Goal: Task Accomplishment & Management: Manage account settings

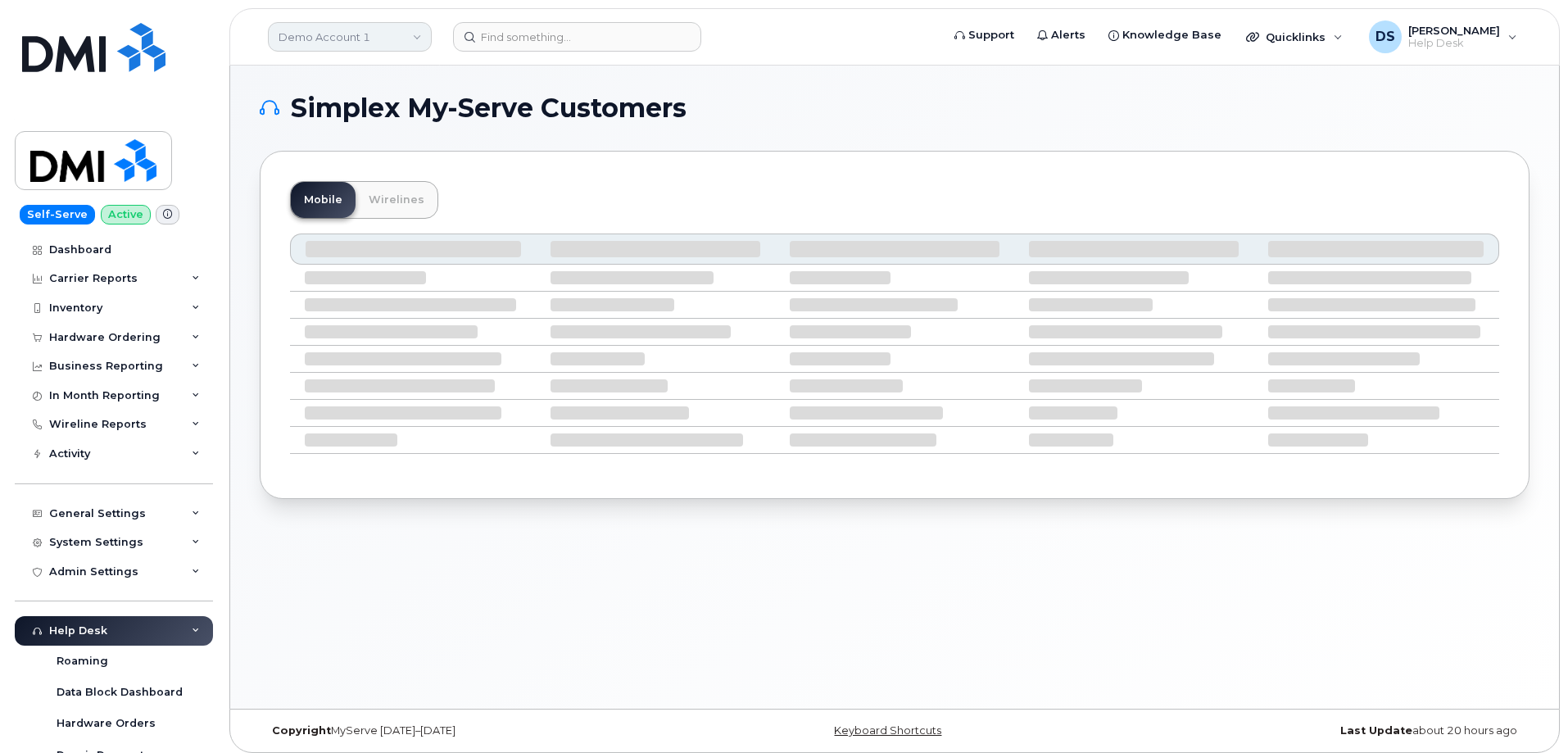
click at [339, 25] on link "Demo Account 1" at bounding box center [349, 37] width 164 height 30
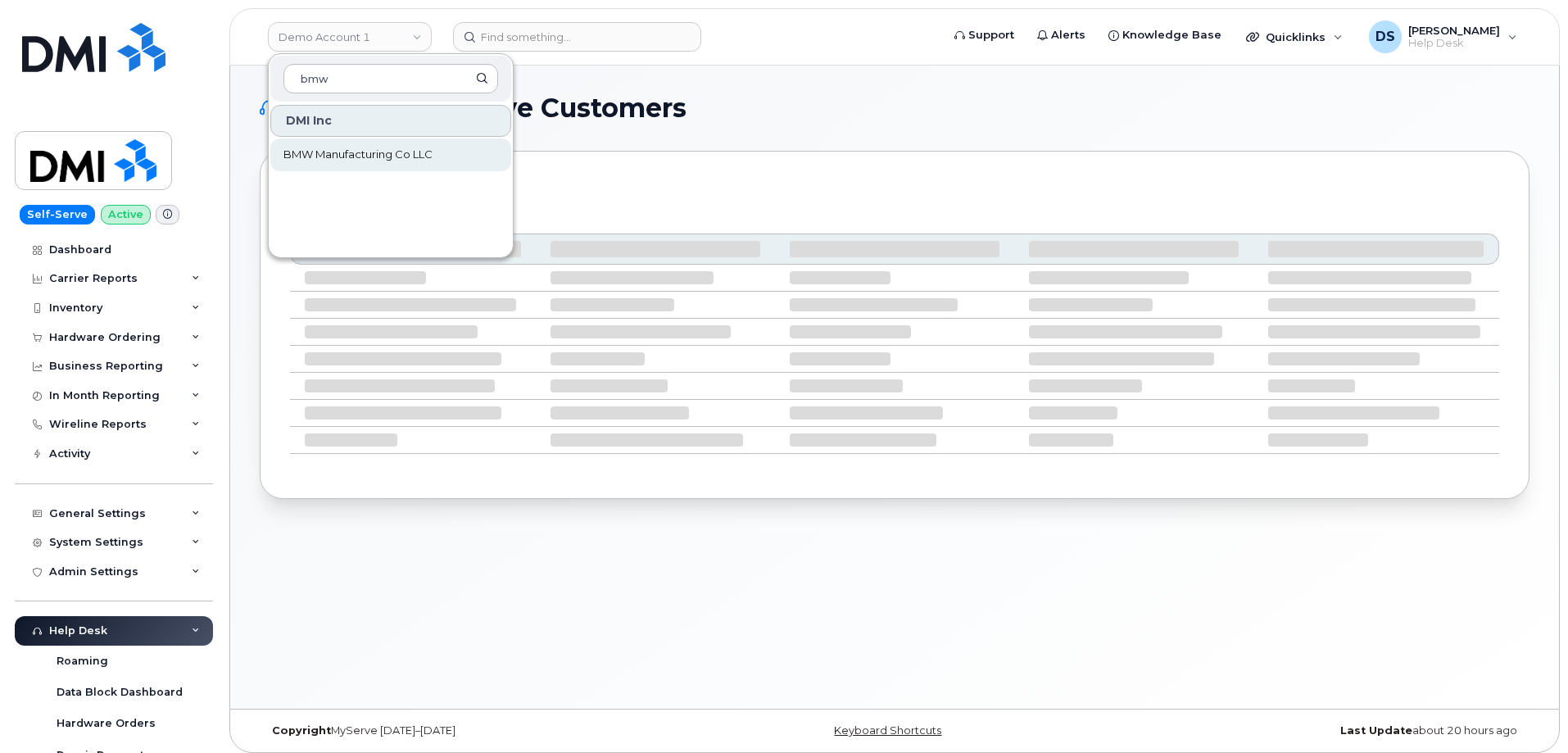
type input "bmw"
click at [352, 146] on span "BMW Manufacturing Co LLC" at bounding box center [358, 154] width 149 height 16
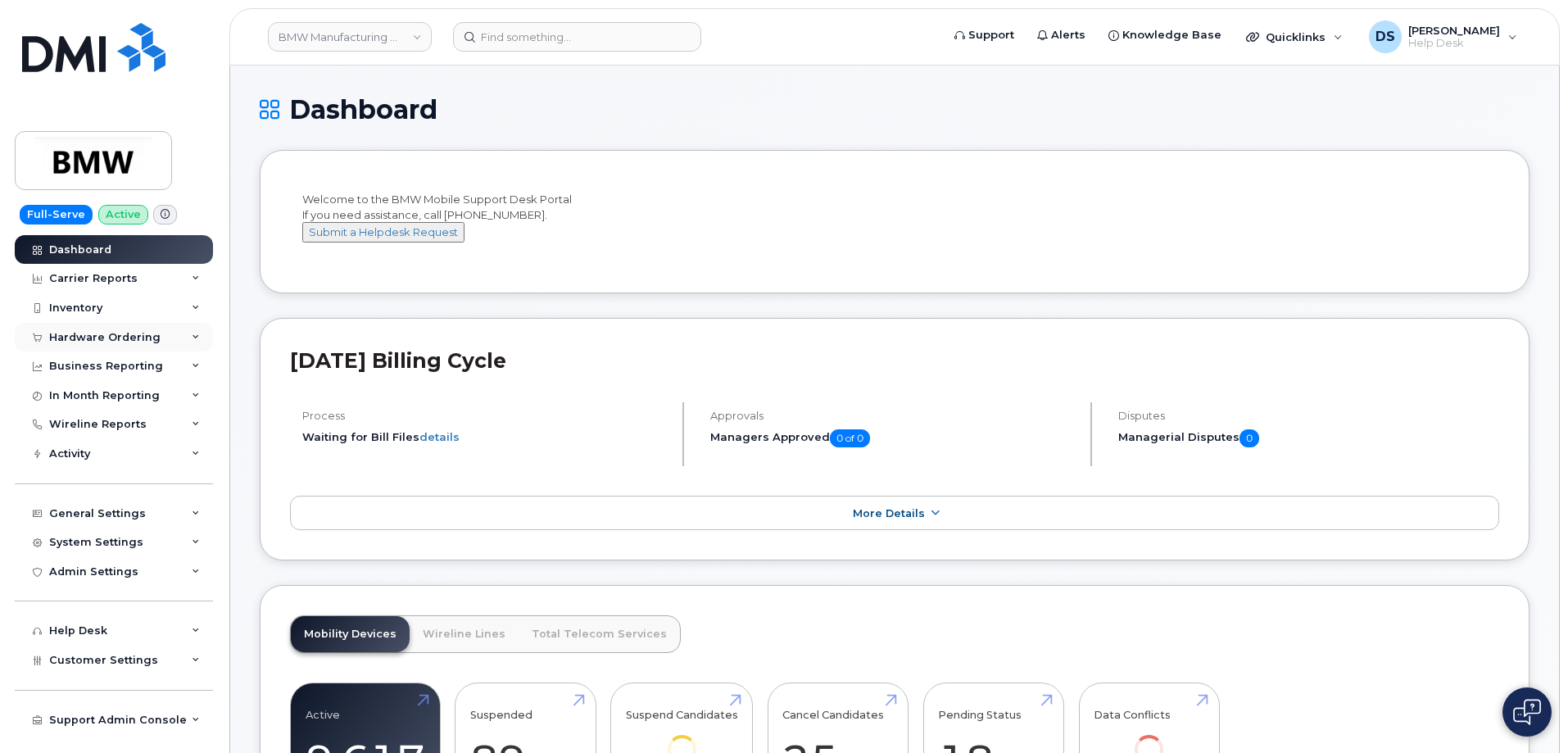
click at [196, 335] on icon at bounding box center [195, 338] width 9 height 9
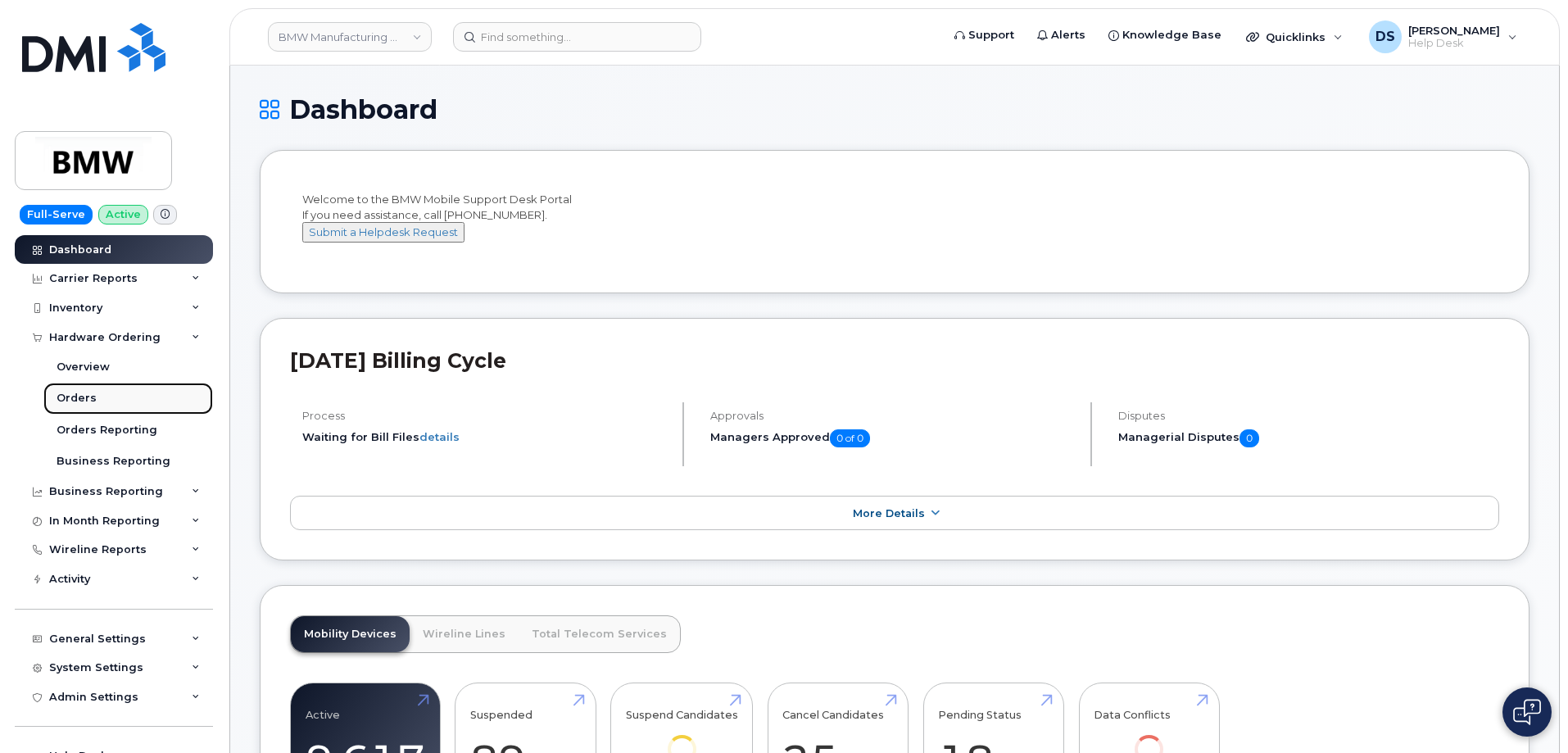
click at [83, 397] on div "Orders" at bounding box center [77, 397] width 40 height 14
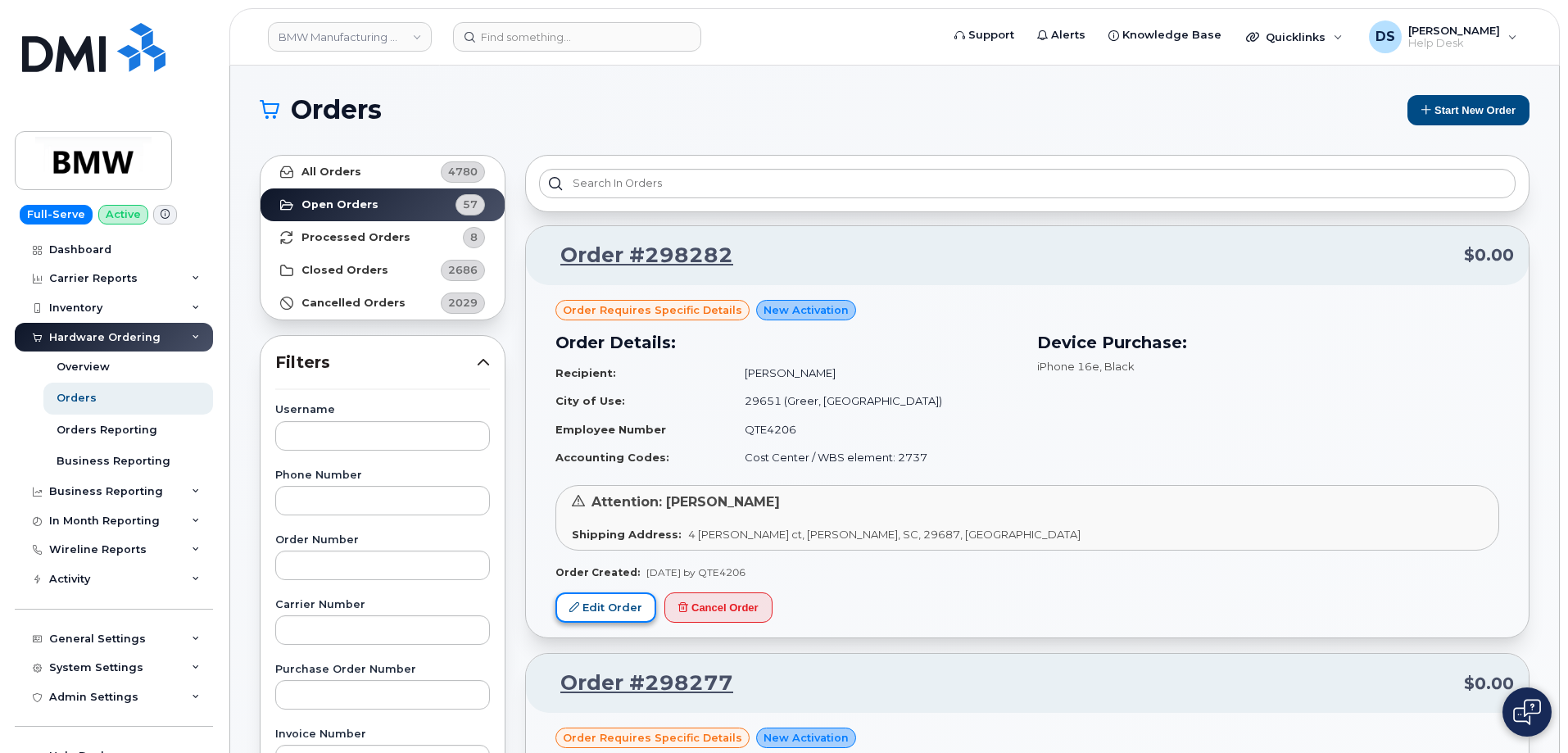
click at [610, 598] on link "Edit Order" at bounding box center [605, 608] width 101 height 31
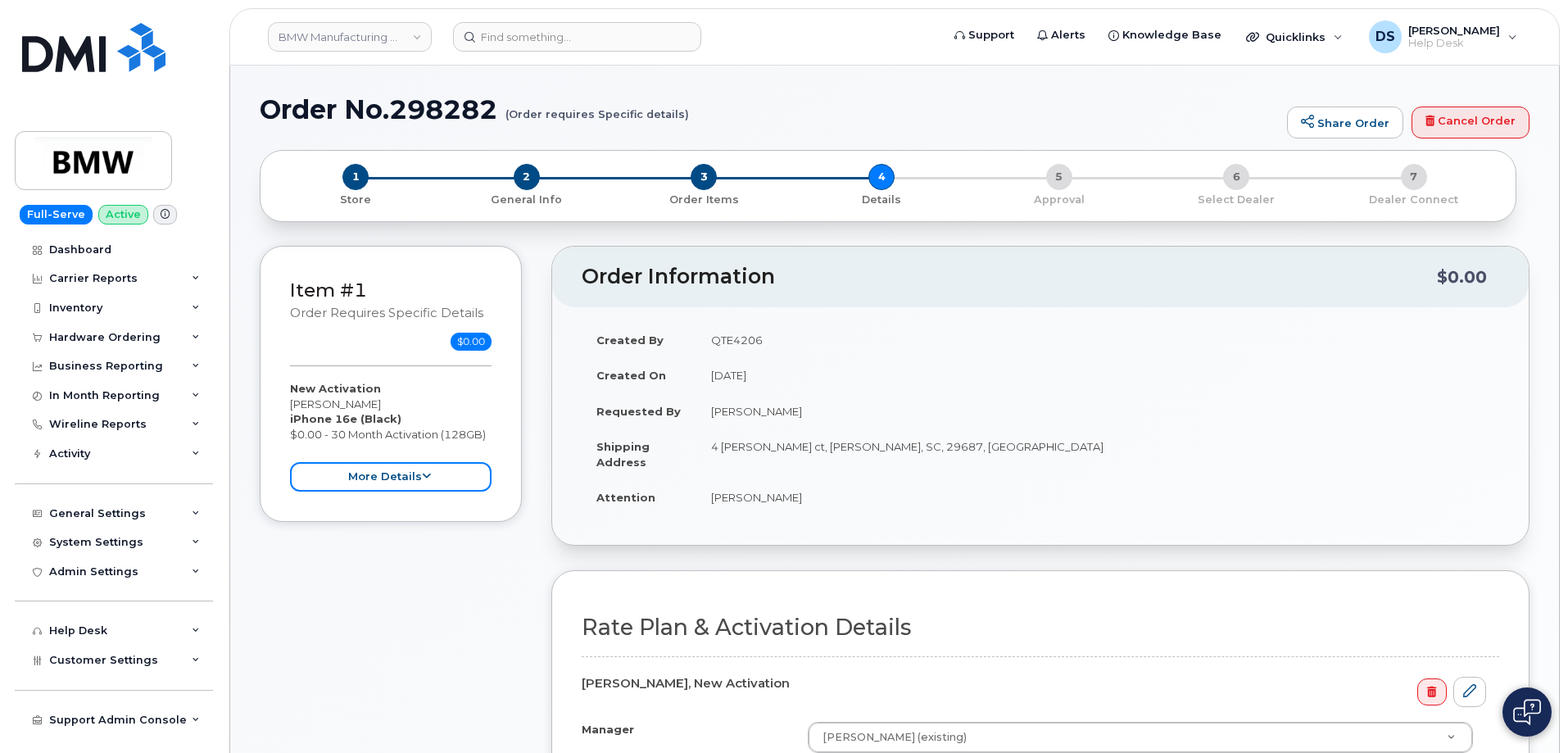
click at [417, 477] on button "more details" at bounding box center [390, 477] width 201 height 31
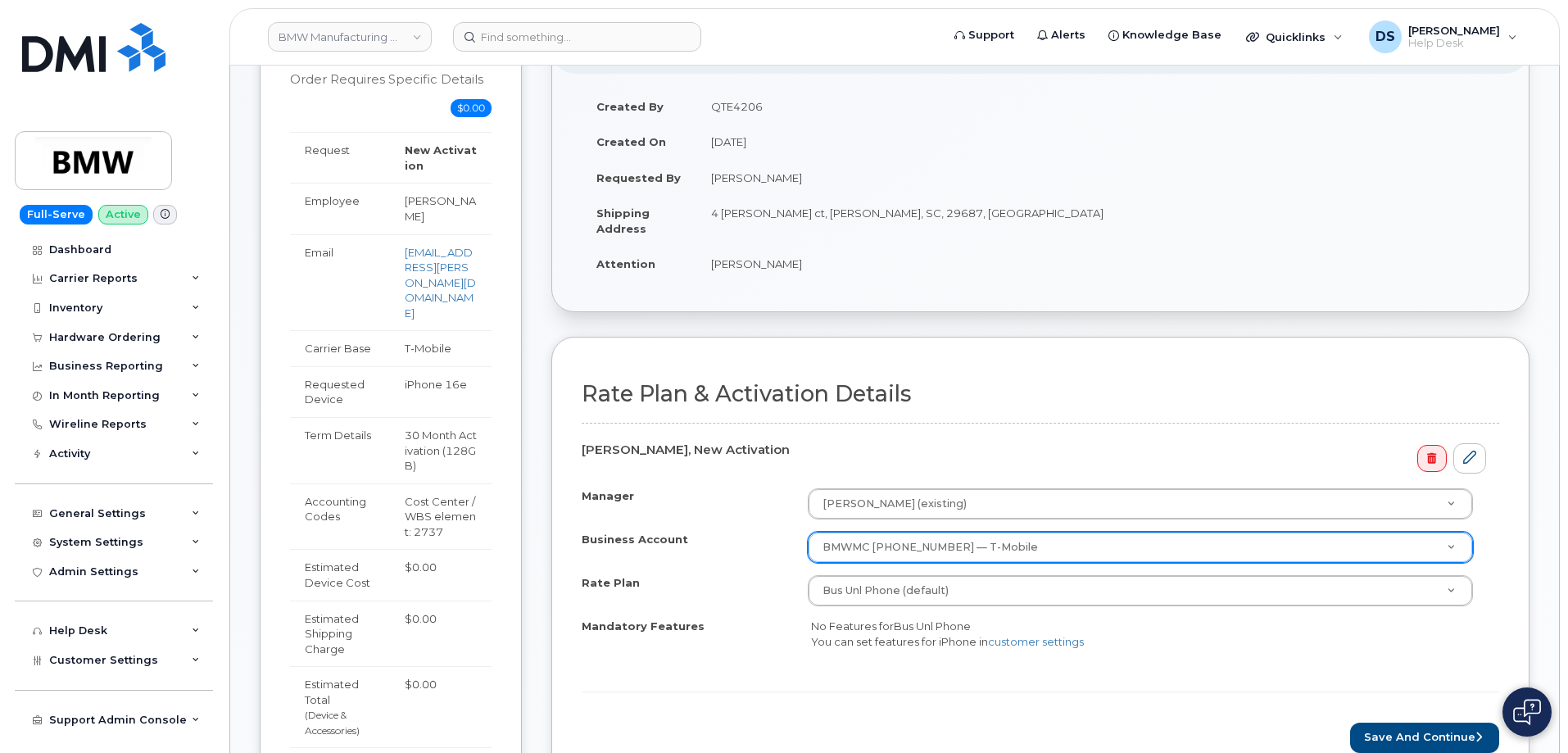
scroll to position [328, 0]
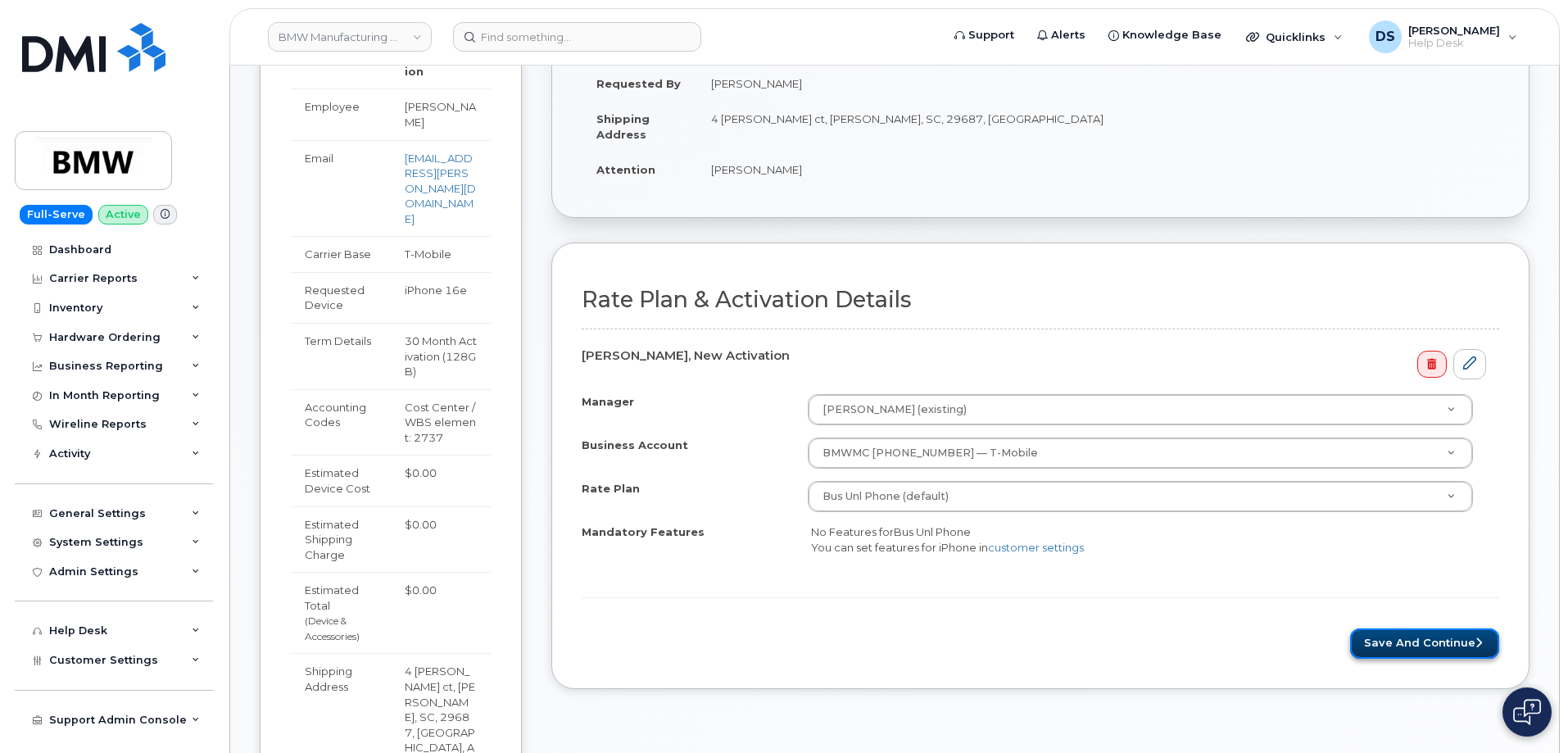
click at [1420, 637] on button "Save and Continue" at bounding box center [1424, 643] width 149 height 31
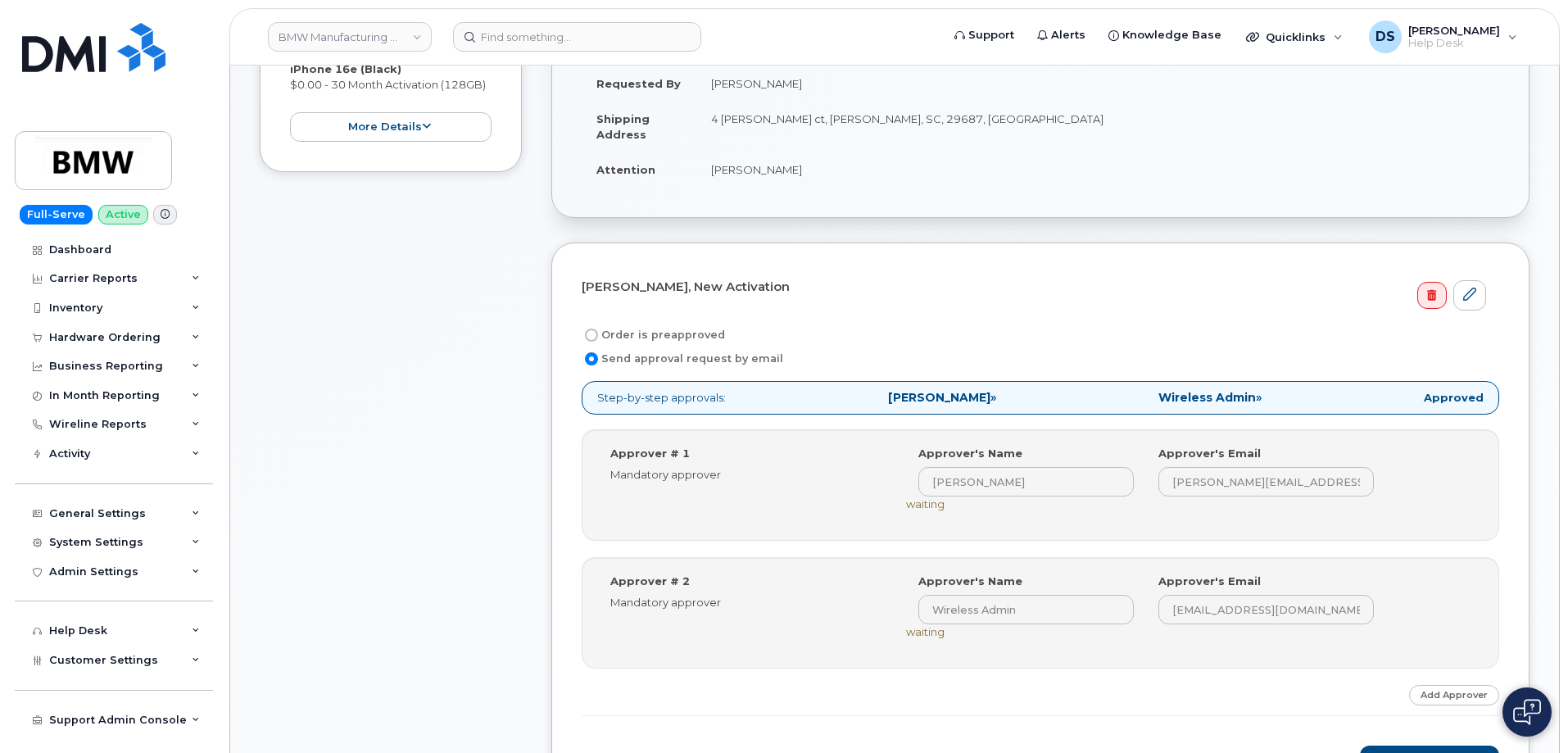
scroll to position [410, 0]
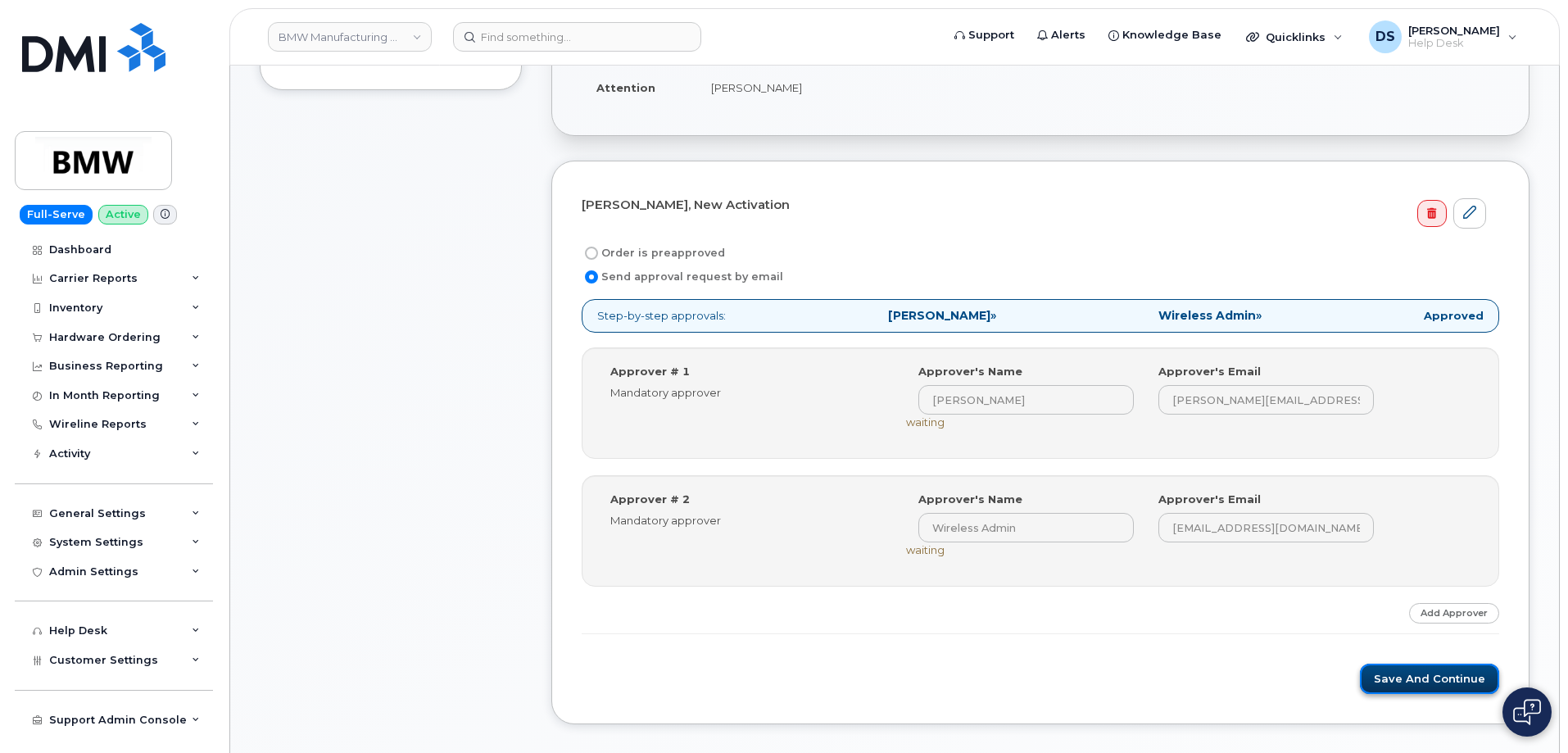
click at [1438, 678] on button "Save and Continue" at bounding box center [1429, 679] width 139 height 31
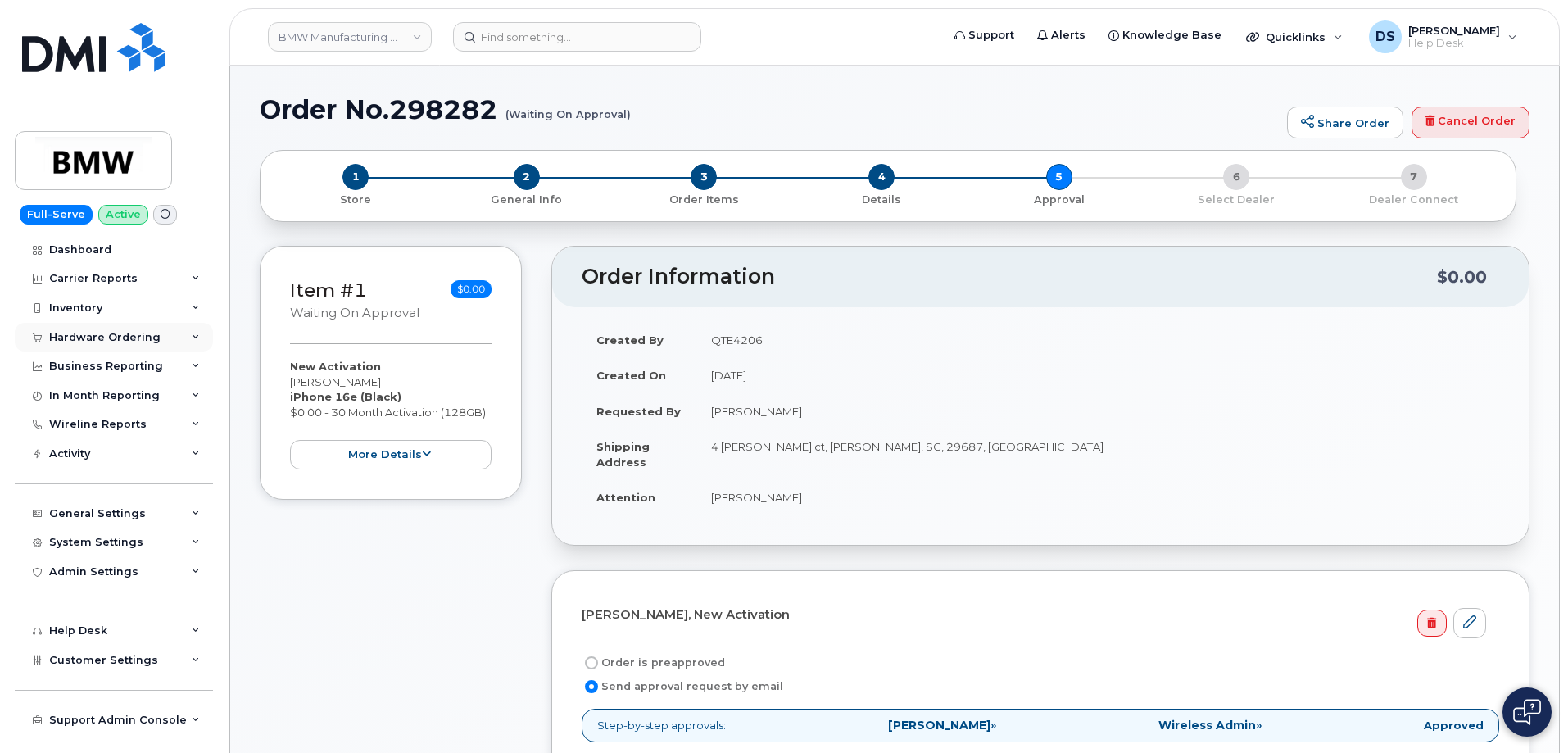
click at [205, 337] on div "Hardware Ordering" at bounding box center [114, 338] width 198 height 30
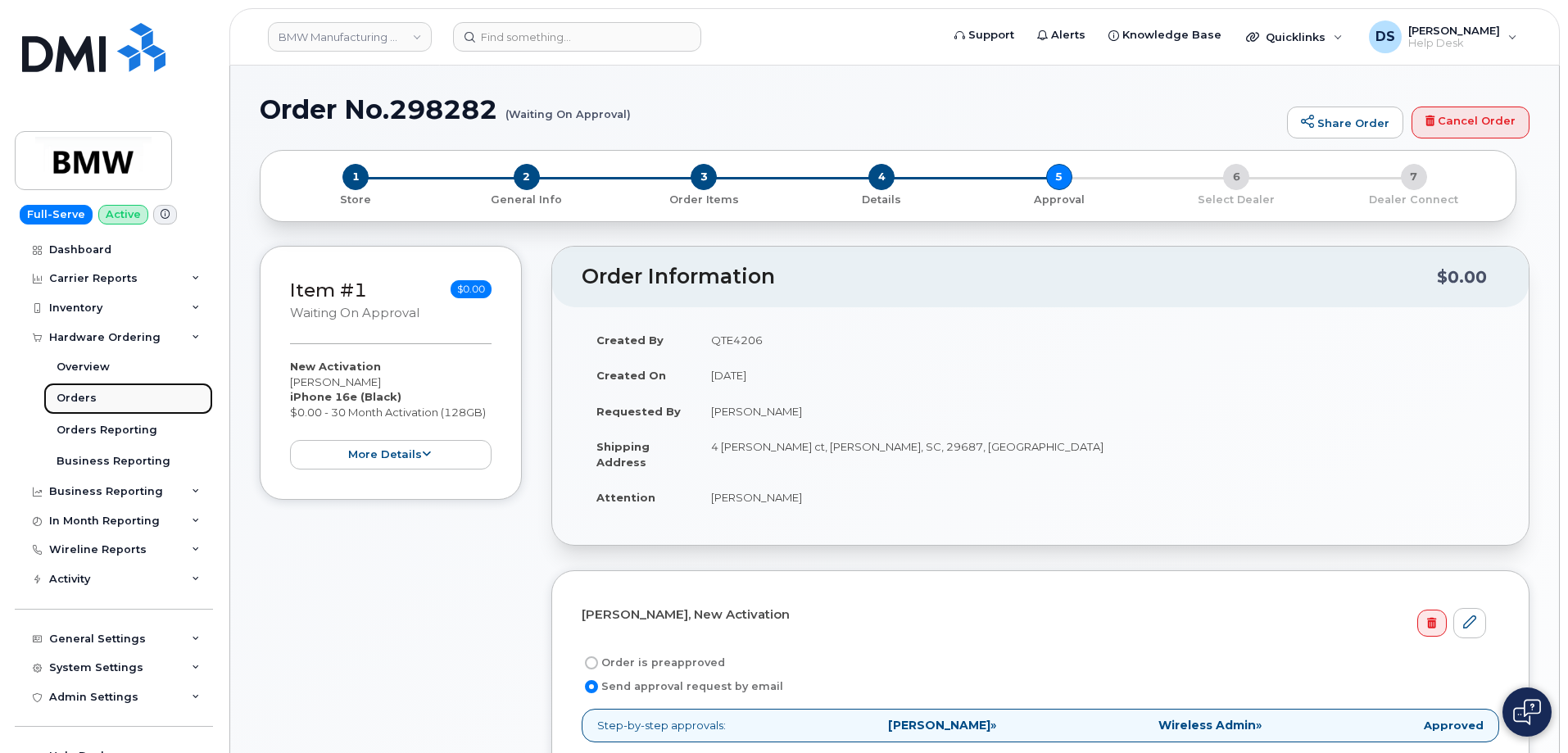
click at [81, 402] on div "Orders" at bounding box center [77, 397] width 40 height 14
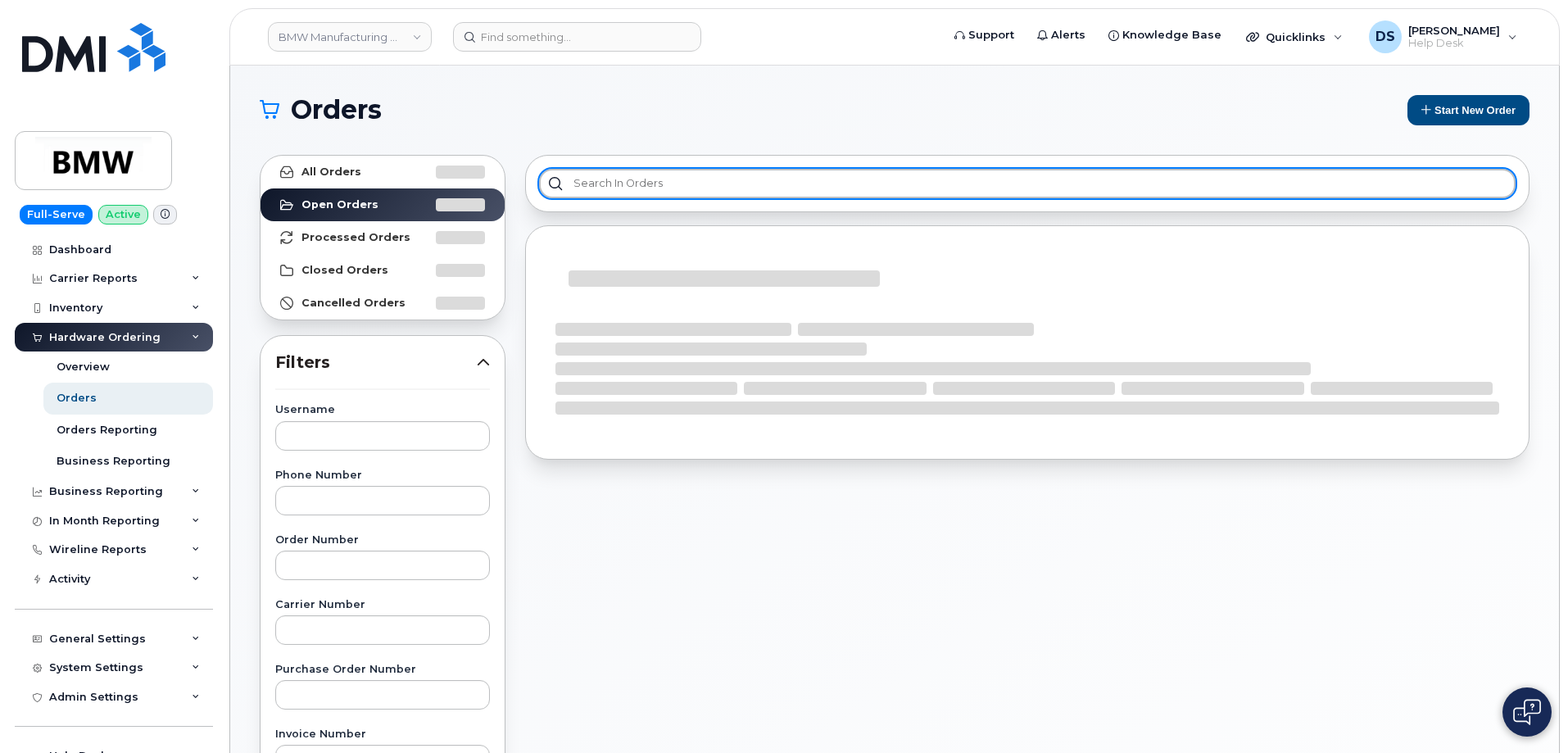
click at [660, 177] on input "text" at bounding box center [1026, 183] width 976 height 30
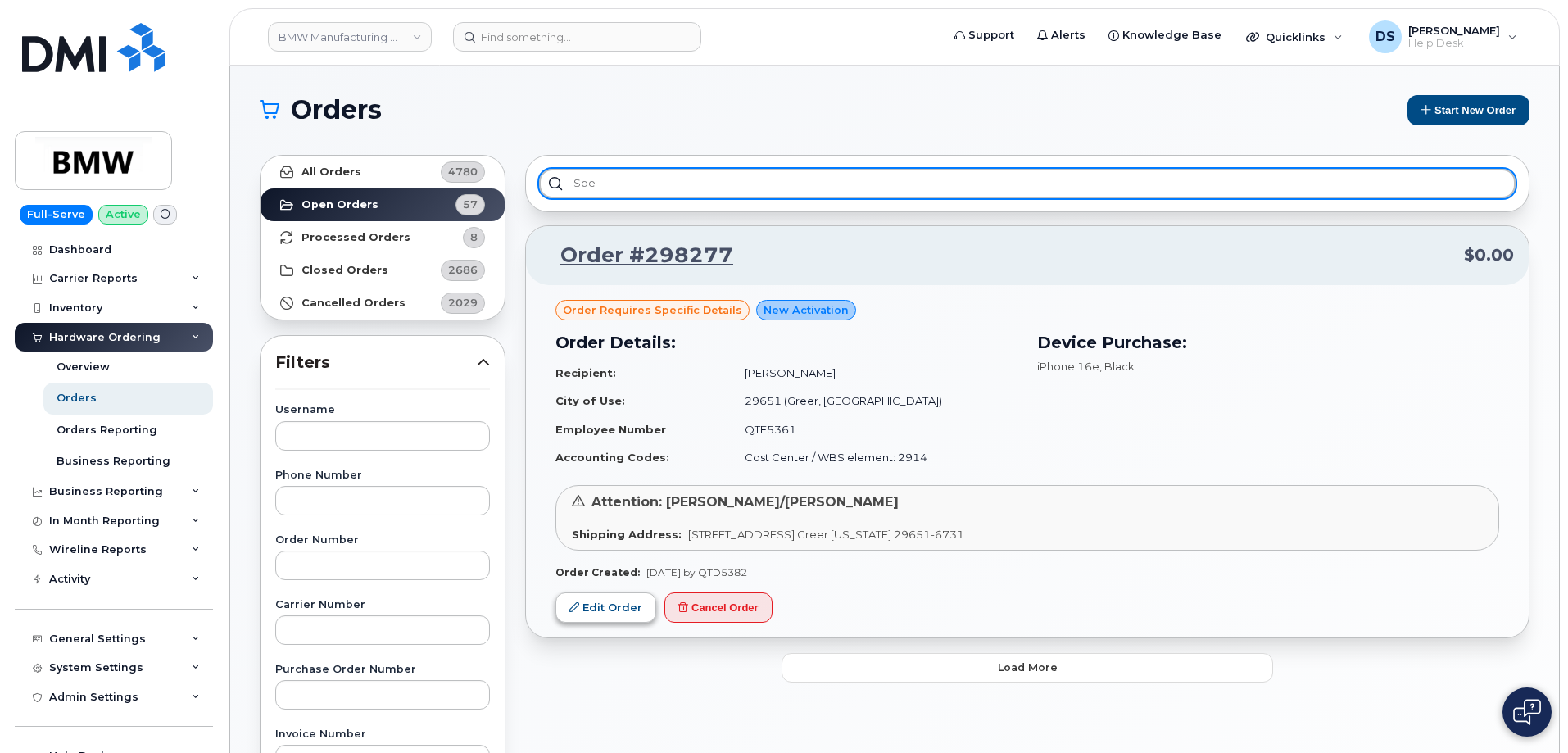
type input "spe"
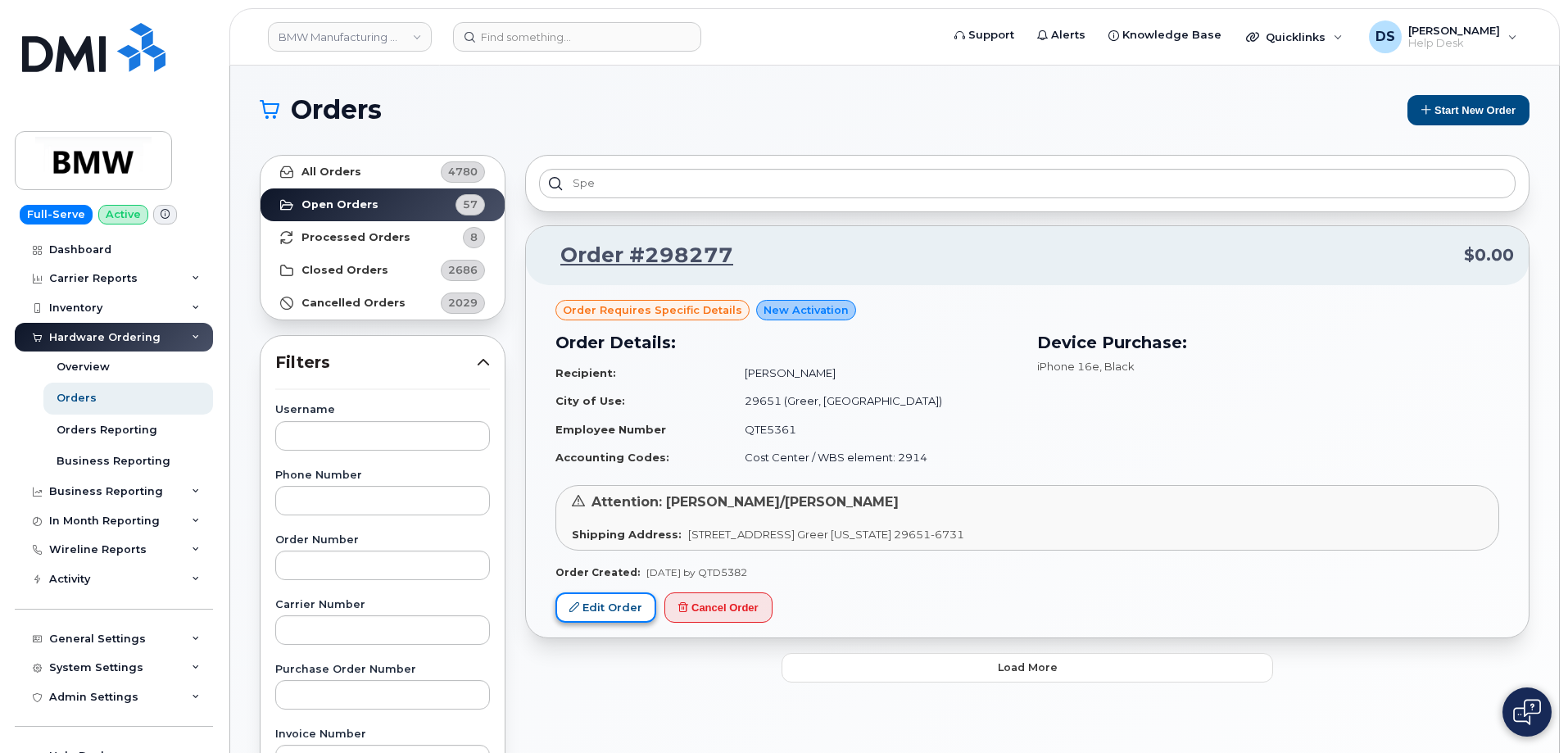
click at [594, 607] on link "Edit Order" at bounding box center [605, 608] width 101 height 31
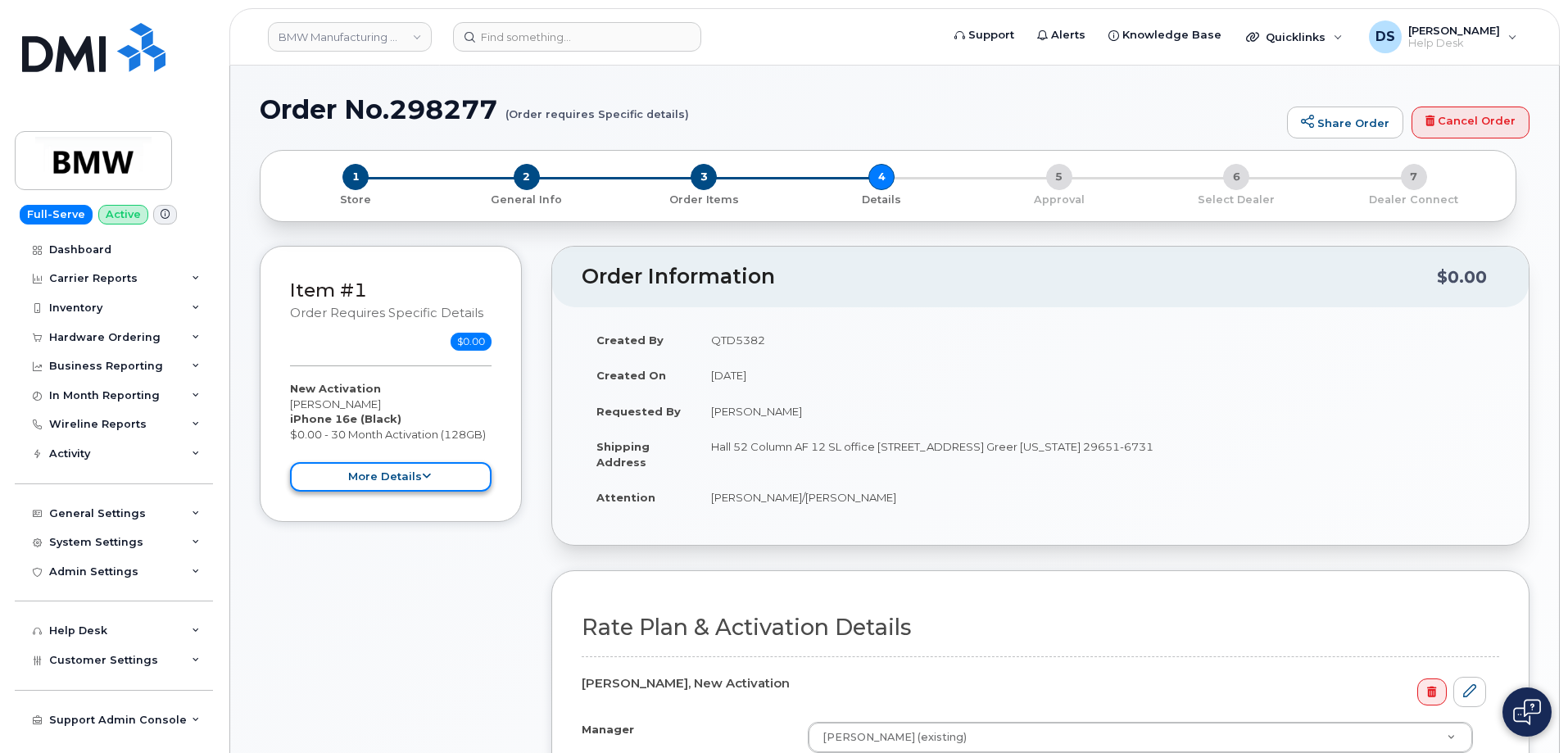
click at [430, 474] on button "more details" at bounding box center [390, 477] width 201 height 31
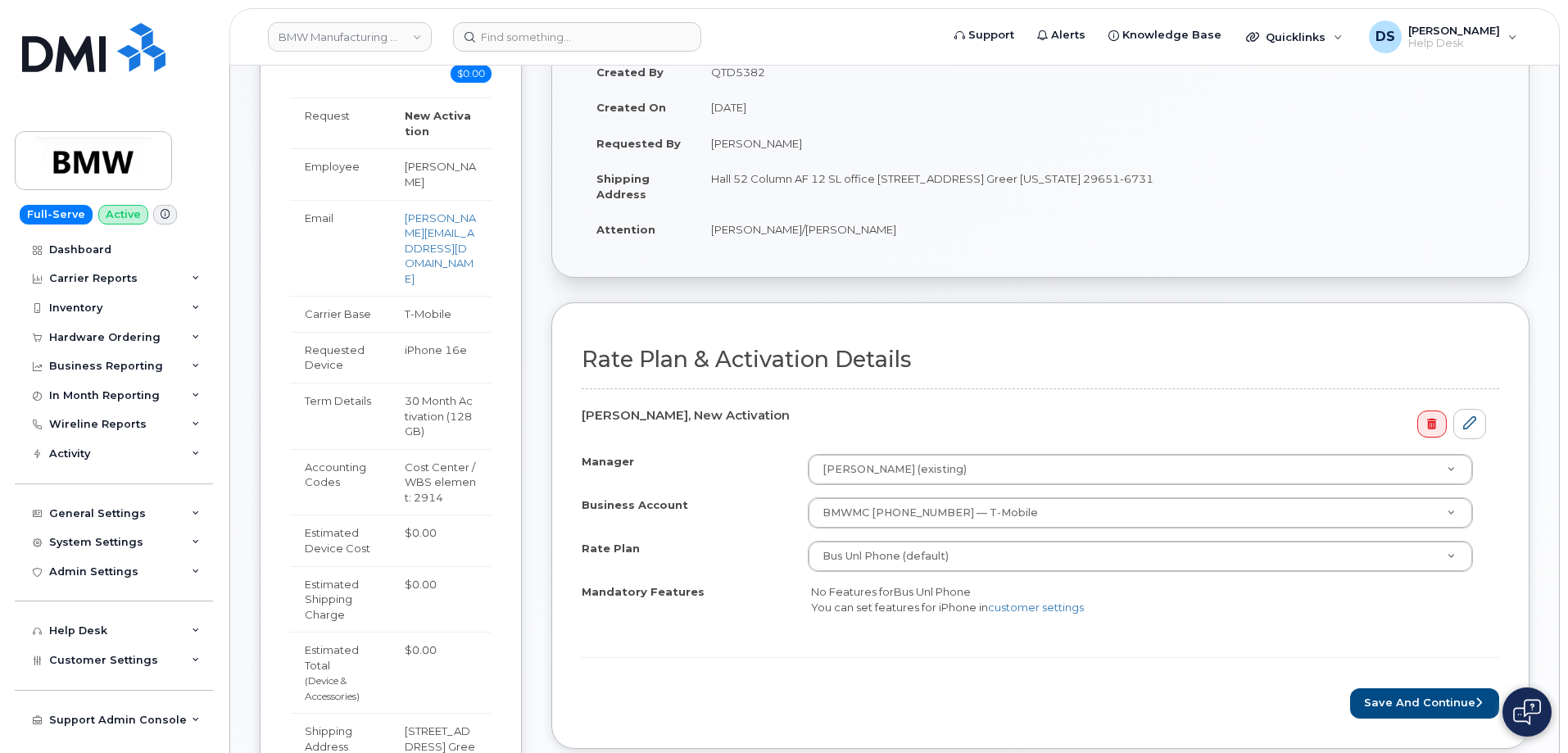
scroll to position [491, 0]
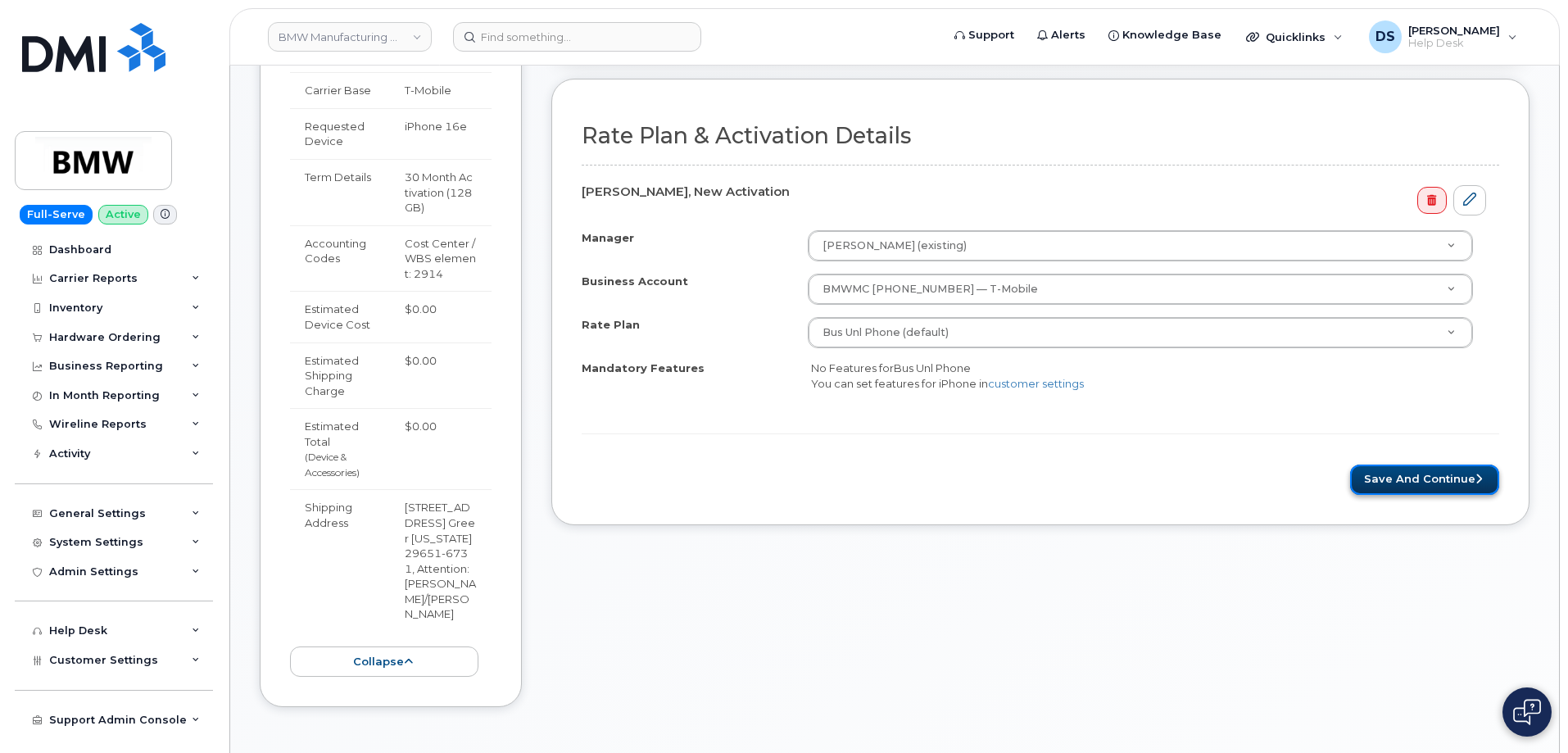
click at [1402, 480] on button "Save and Continue" at bounding box center [1424, 480] width 149 height 31
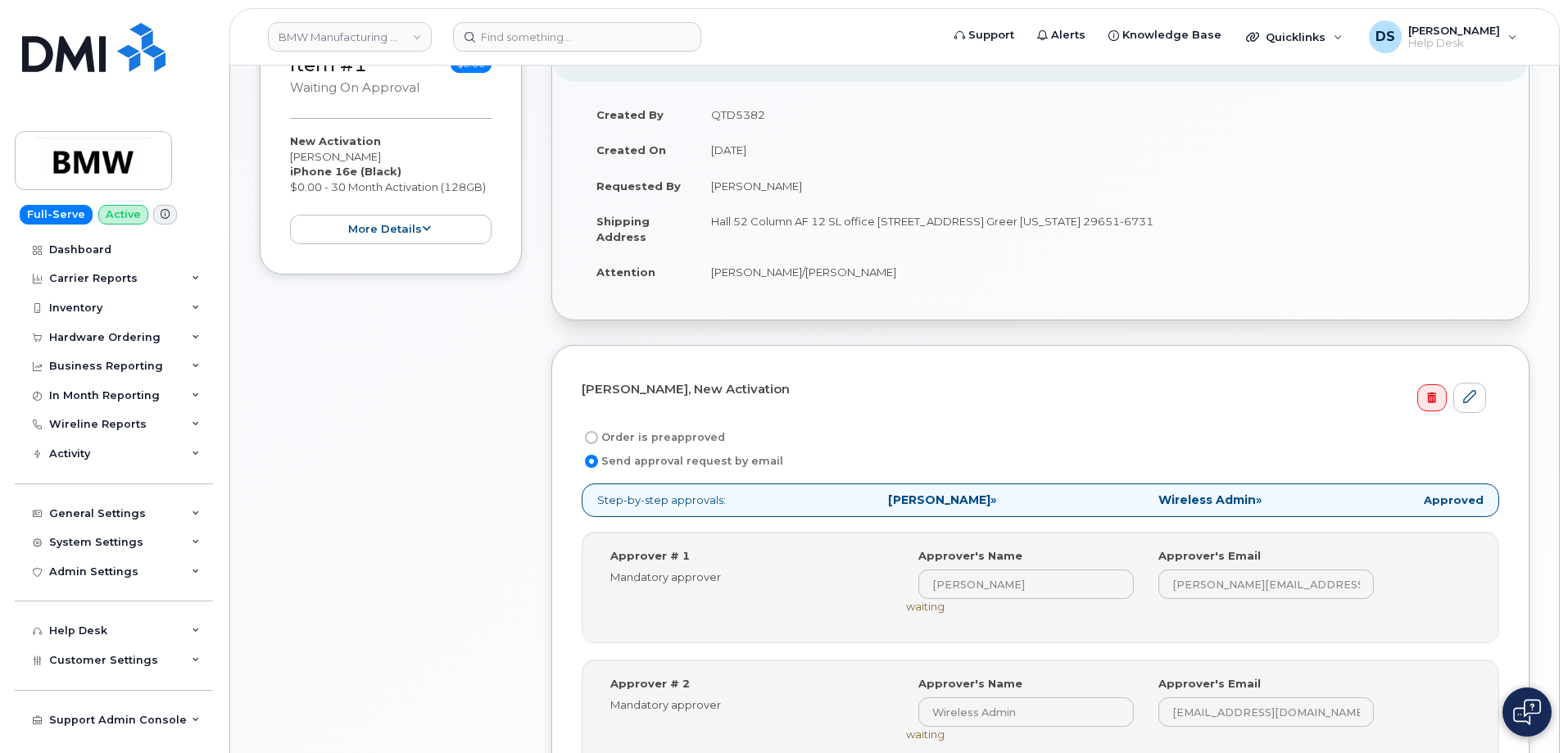
scroll to position [655, 0]
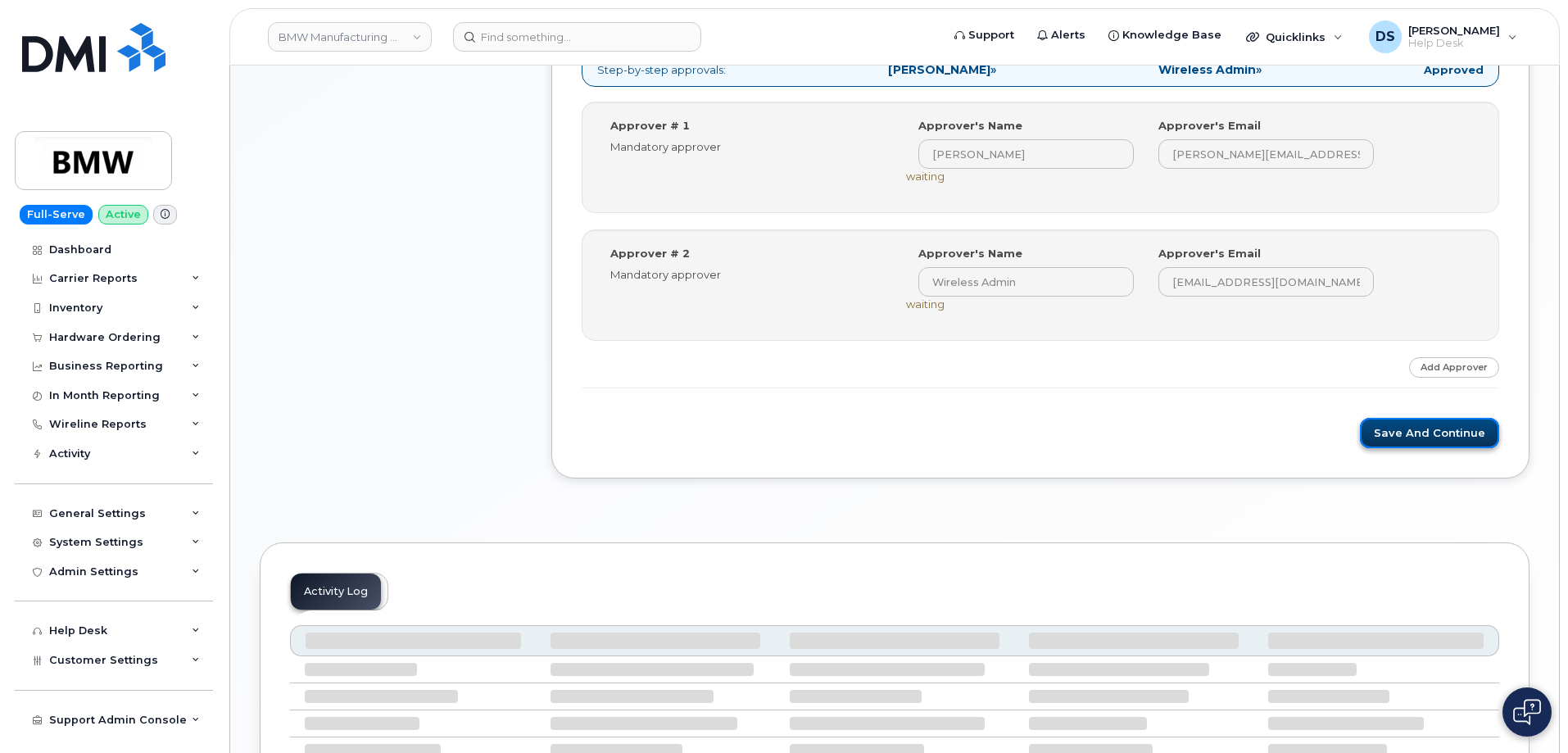
click at [1440, 428] on button "Save and Continue" at bounding box center [1429, 433] width 139 height 31
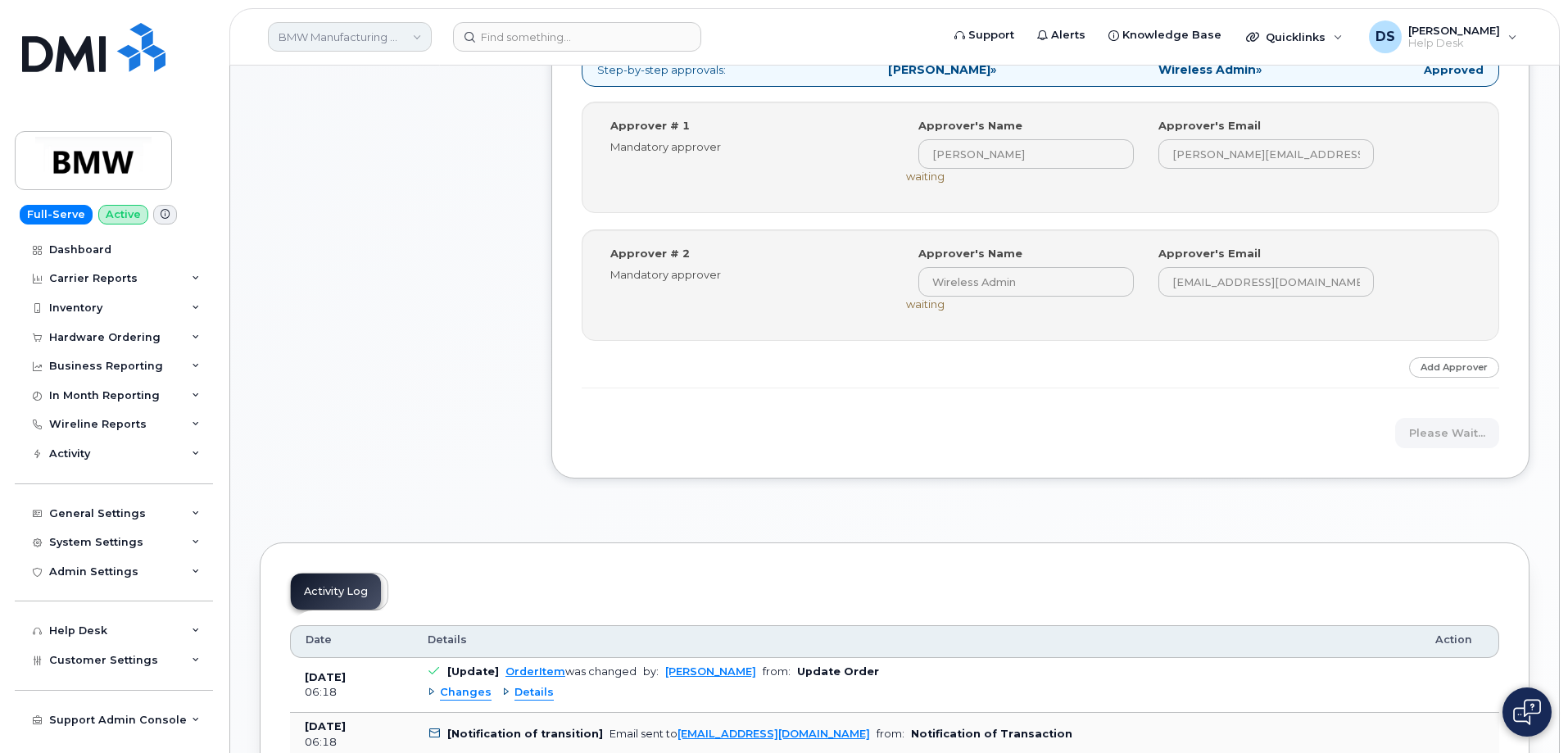
click at [416, 36] on link "BMW Manufacturing Co LLC" at bounding box center [349, 37] width 164 height 30
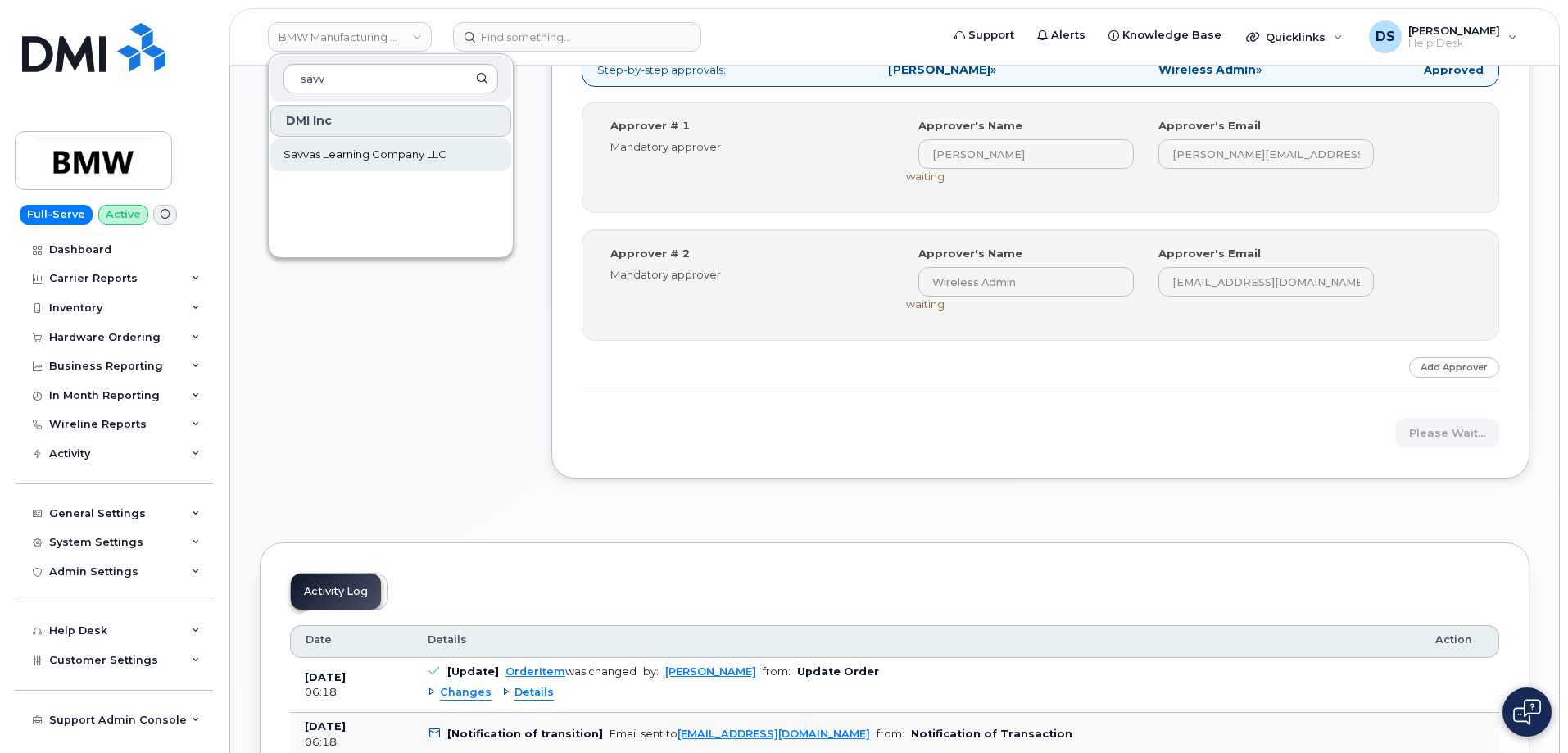
type input "savv"
click at [367, 157] on span "Savvas Learning Company LLC" at bounding box center [365, 154] width 163 height 16
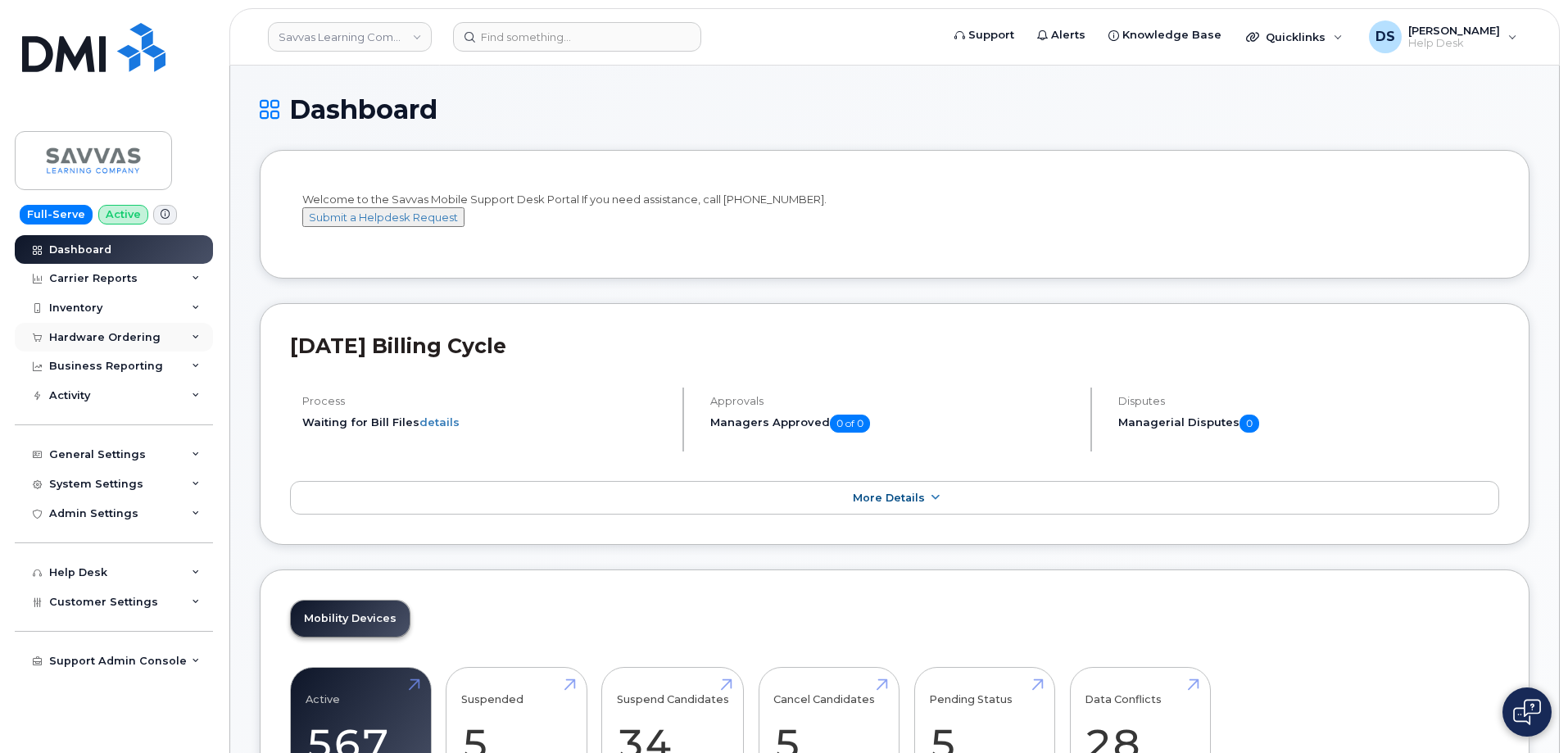
click at [192, 336] on icon at bounding box center [195, 338] width 9 height 9
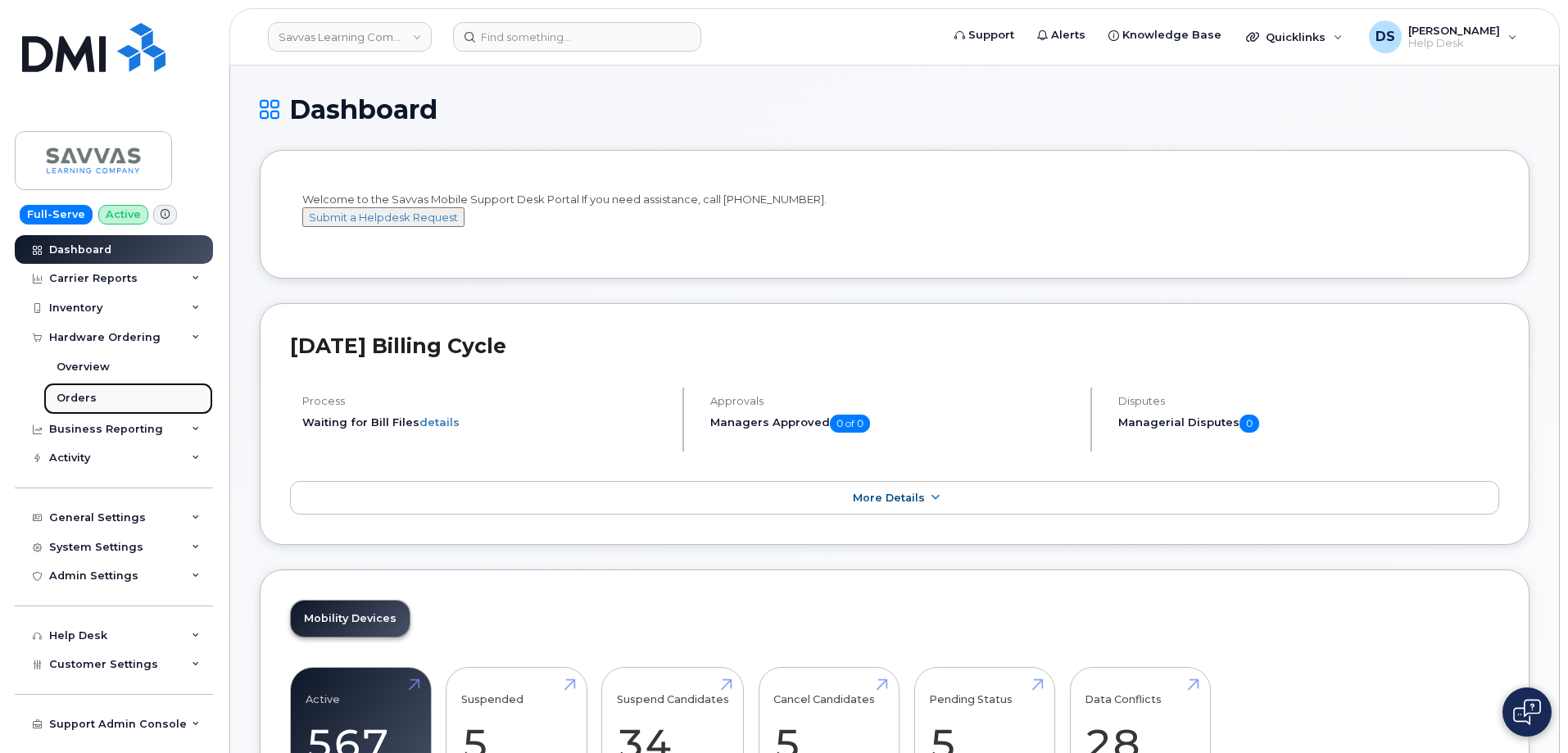
click at [86, 397] on div "Orders" at bounding box center [77, 397] width 40 height 14
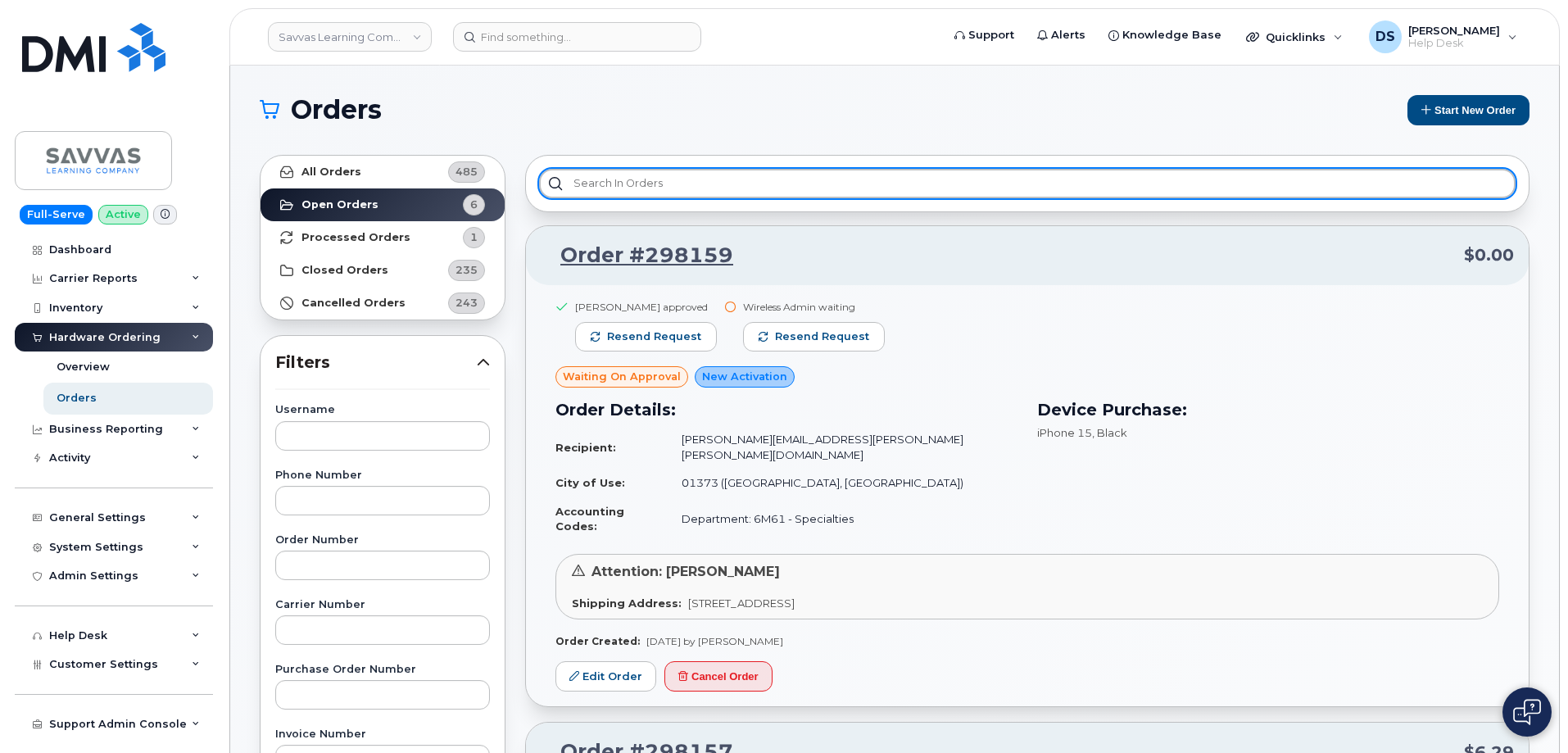
drag, startPoint x: 679, startPoint y: 177, endPoint x: 753, endPoint y: 194, distance: 75.9
click at [687, 176] on input "text" at bounding box center [1026, 183] width 976 height 30
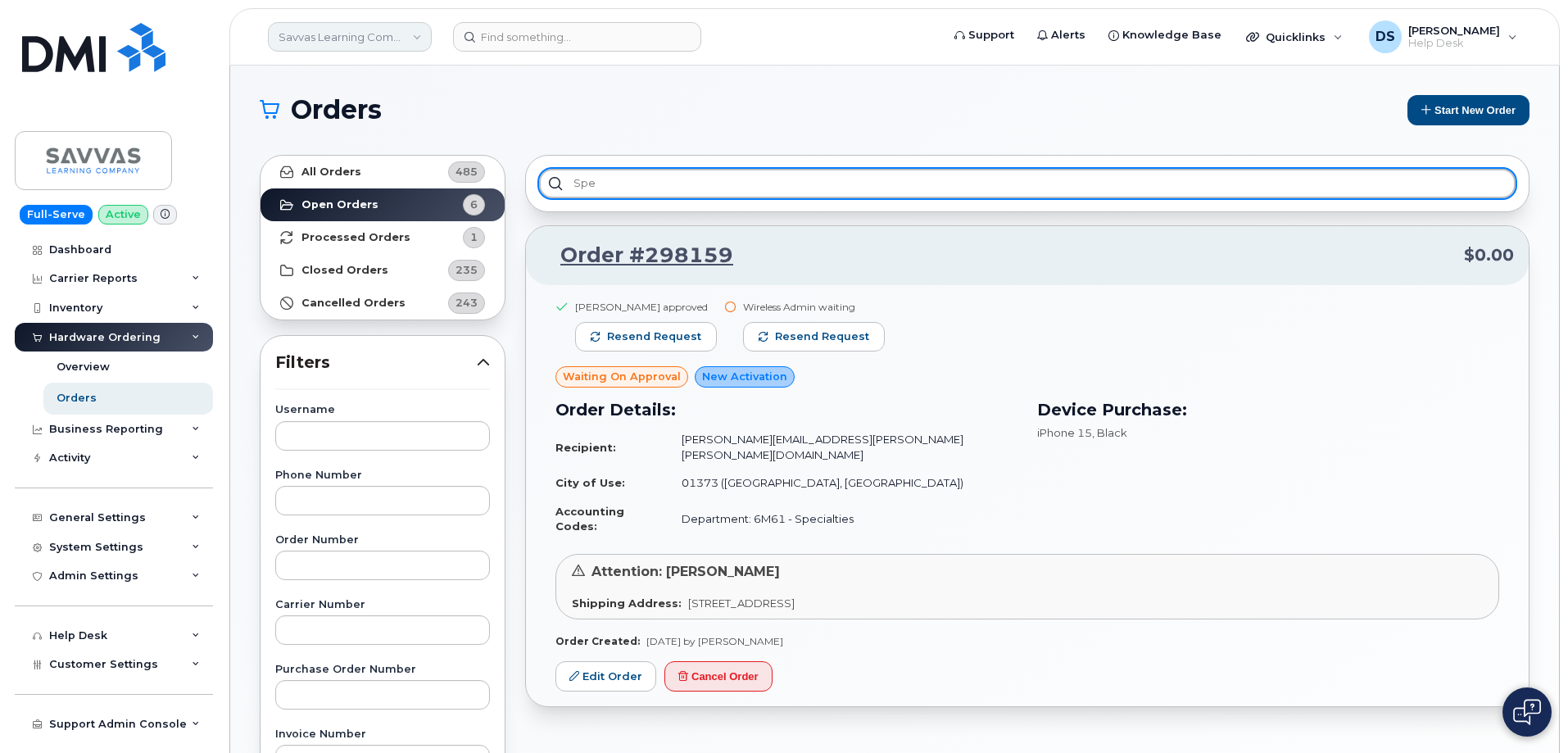
type input "spe"
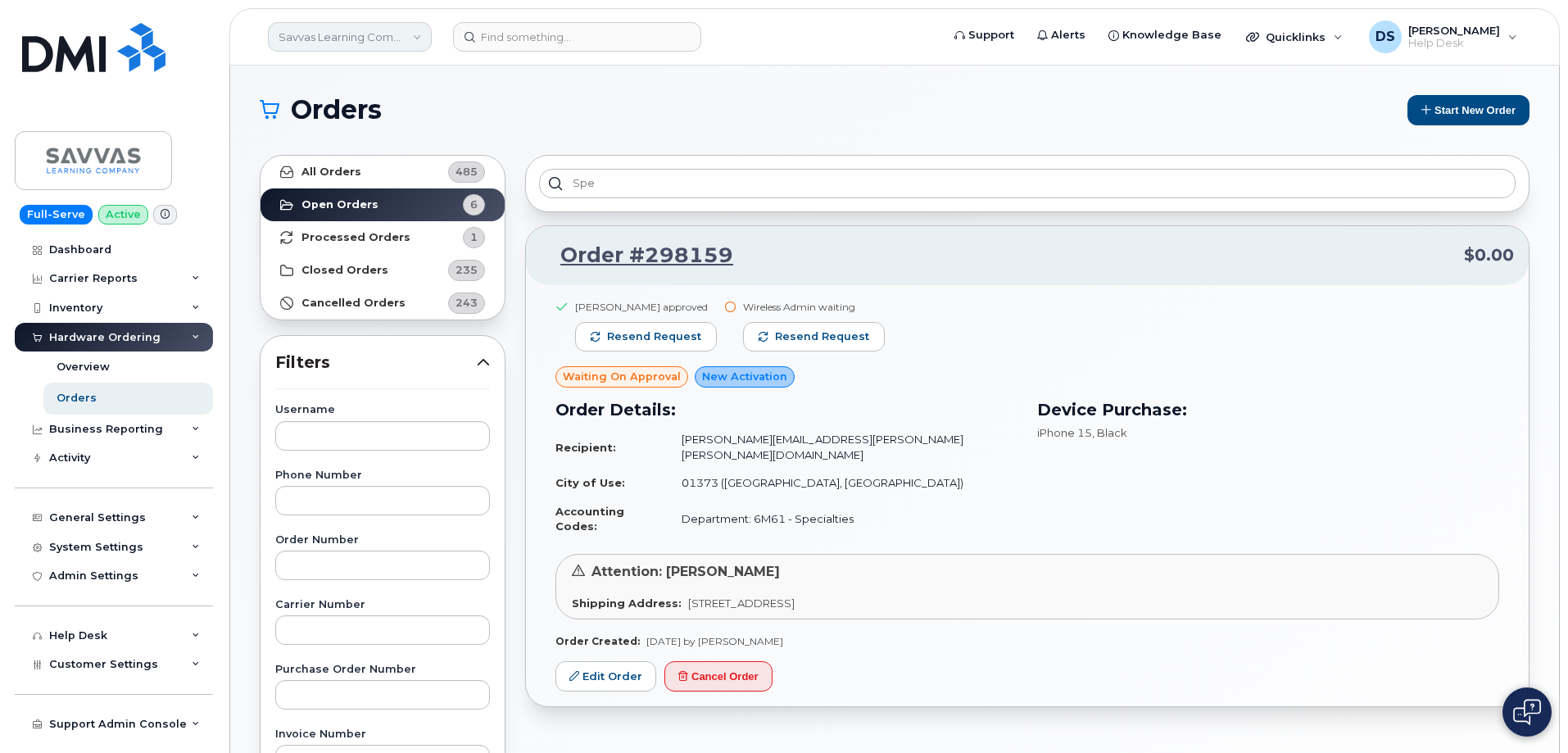
click at [418, 33] on link "Savvas Learning Company LLC" at bounding box center [349, 37] width 164 height 30
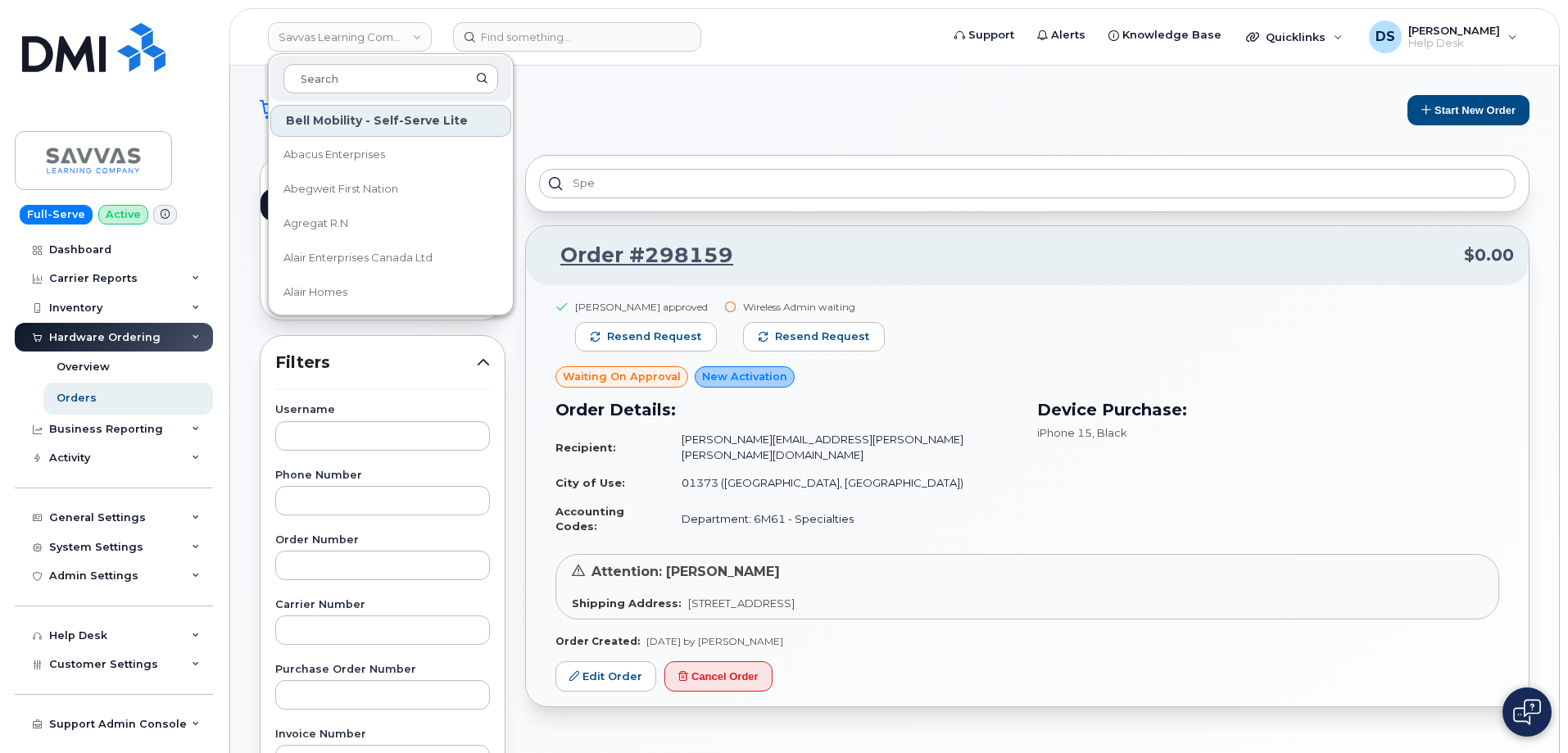
drag, startPoint x: 342, startPoint y: 76, endPoint x: 395, endPoint y: 95, distance: 56.3
click at [351, 70] on input at bounding box center [391, 78] width 215 height 30
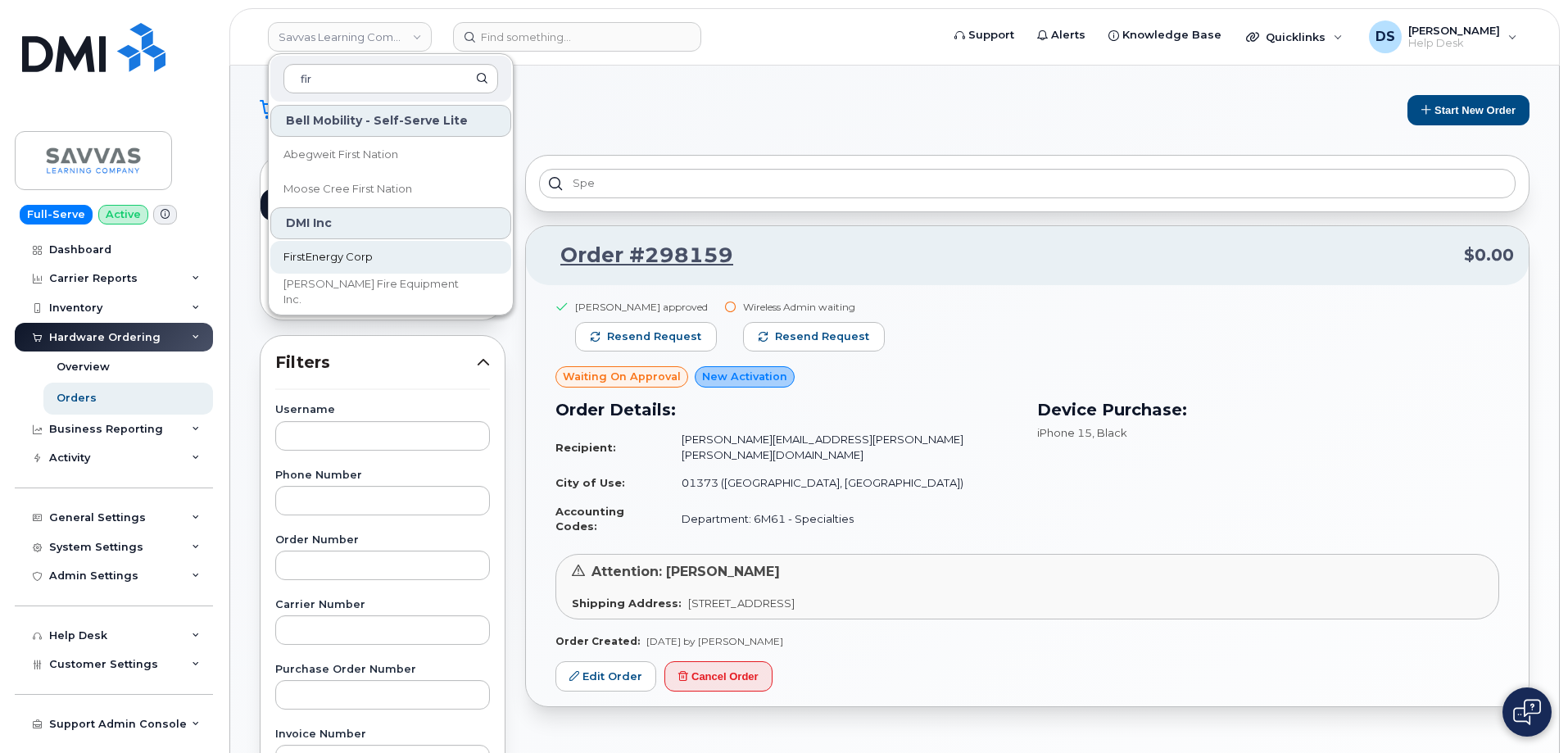
type input "fir"
drag, startPoint x: 337, startPoint y: 258, endPoint x: 340, endPoint y: 245, distance: 13.3
click at [338, 257] on span "FirstEnergy Corp" at bounding box center [328, 257] width 89 height 16
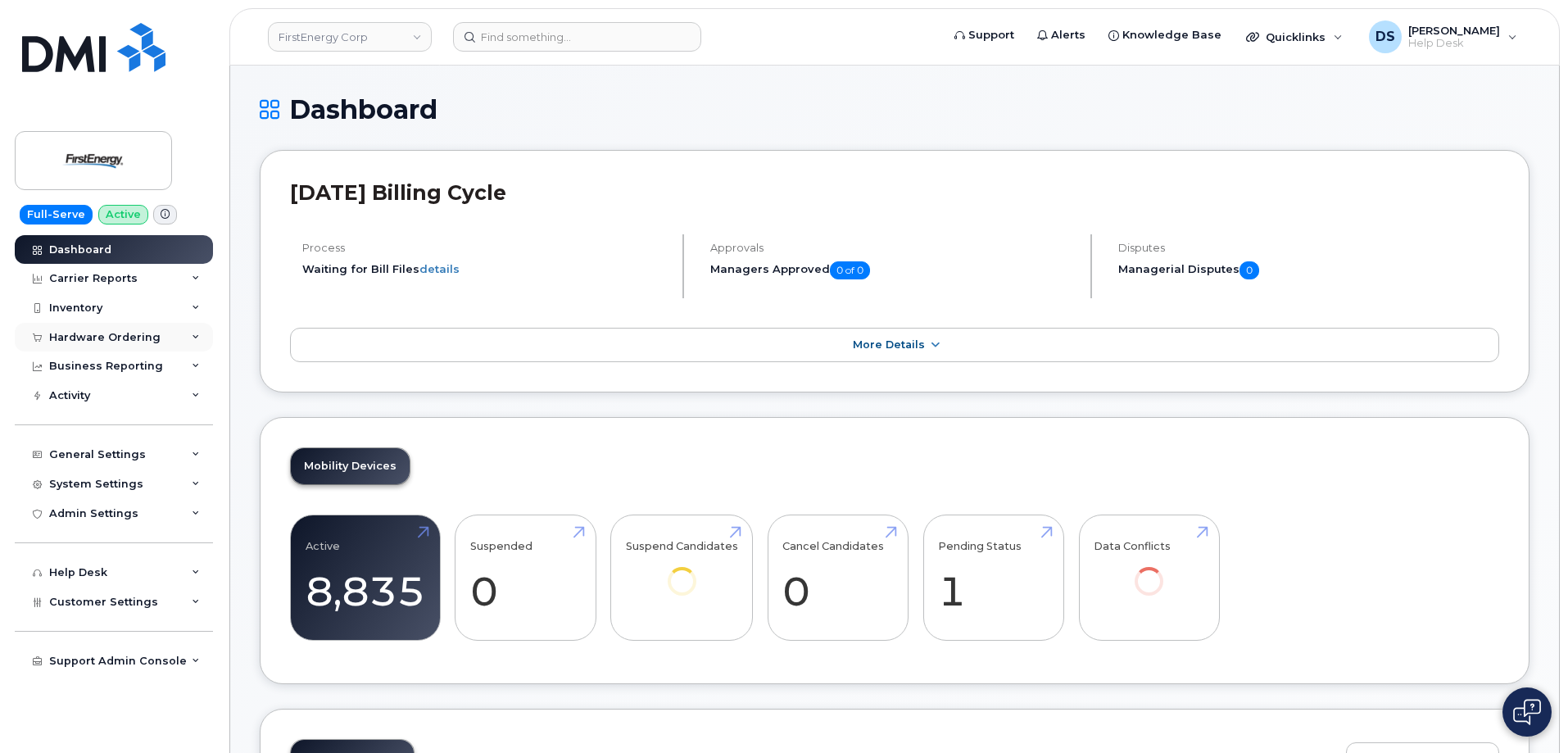
click at [196, 334] on icon at bounding box center [195, 338] width 9 height 9
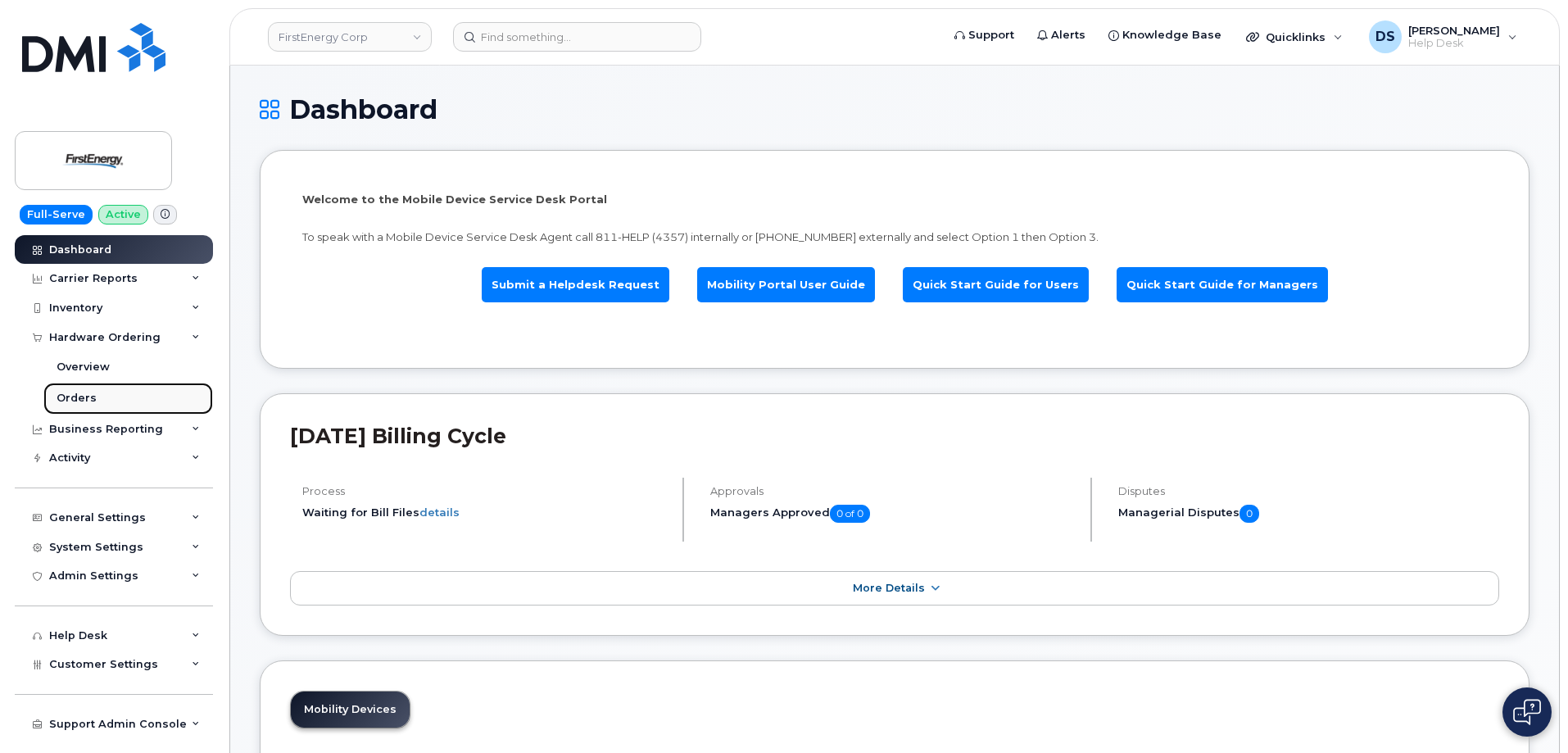
click at [86, 395] on div "Orders" at bounding box center [77, 397] width 40 height 14
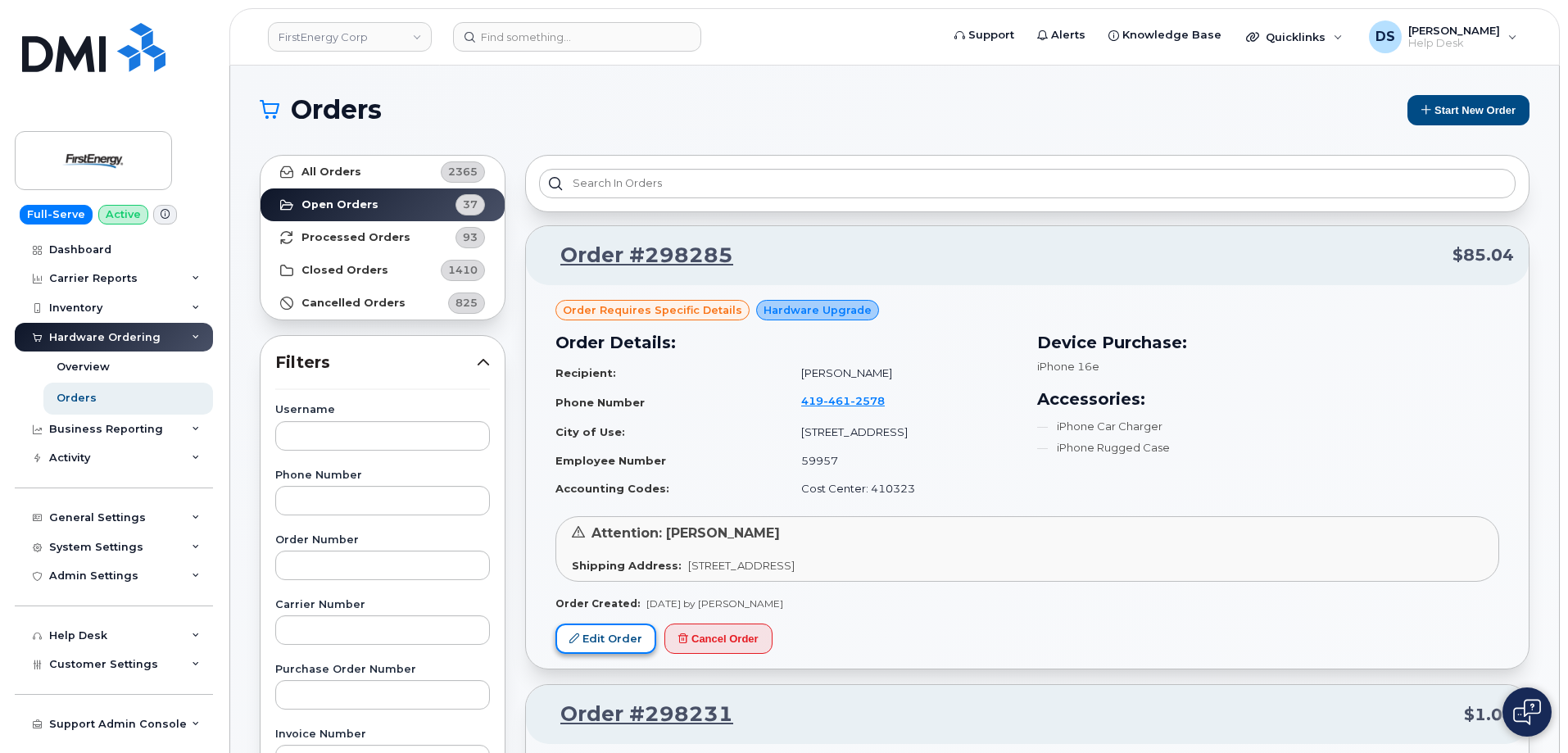
click at [610, 631] on link "Edit Order" at bounding box center [605, 639] width 101 height 31
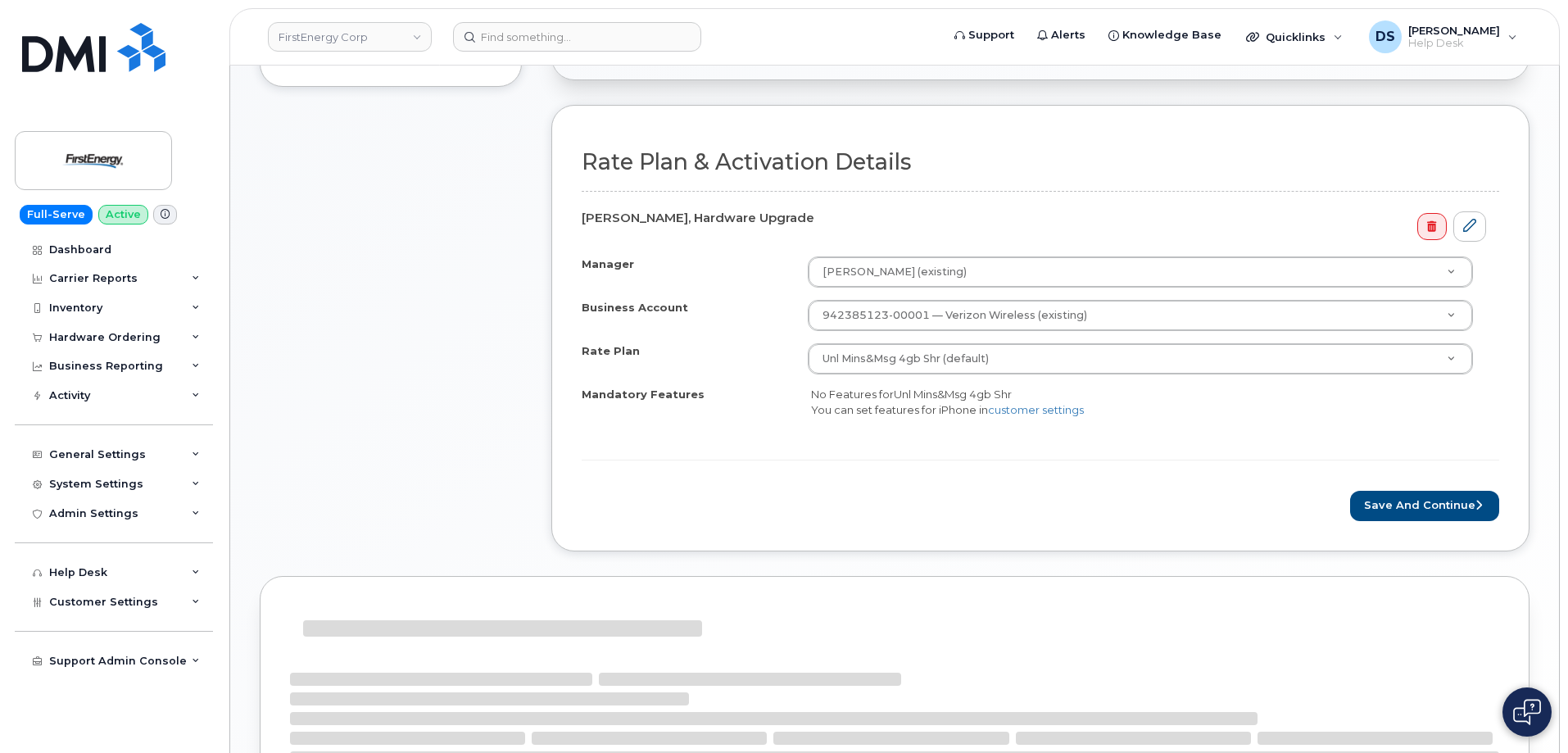
scroll to position [628, 0]
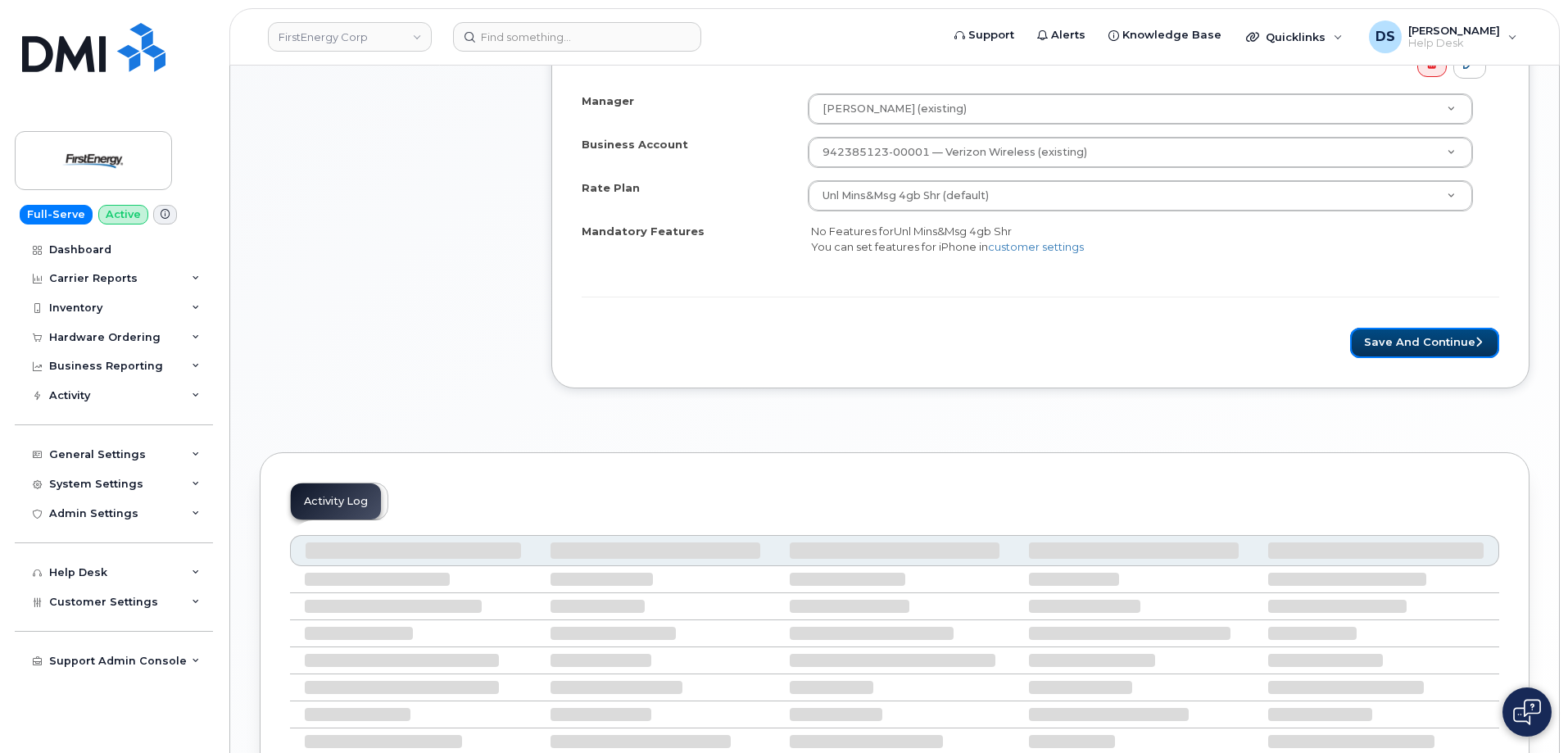
click at [1407, 344] on button "Save and Continue" at bounding box center [1424, 343] width 149 height 31
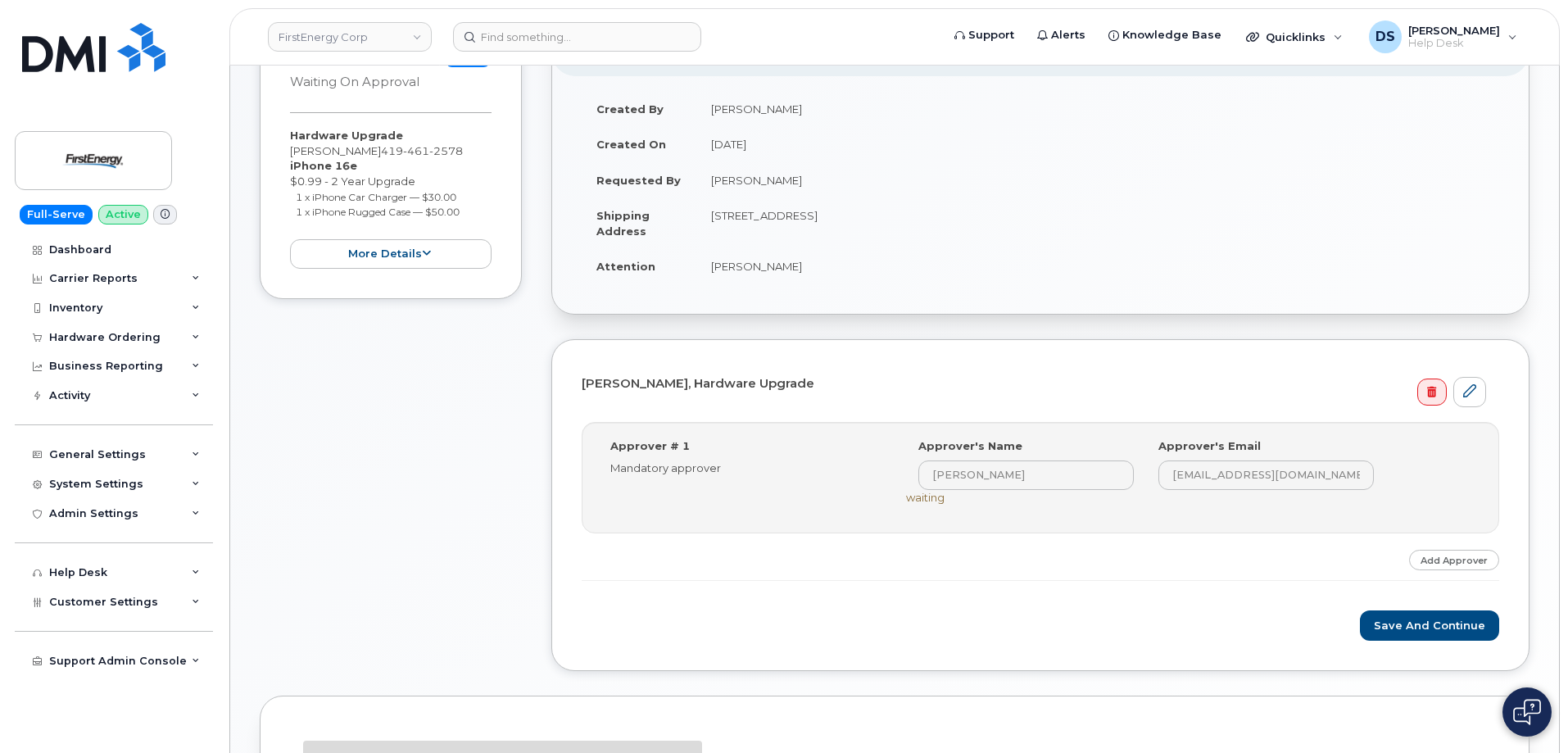
scroll to position [515, 0]
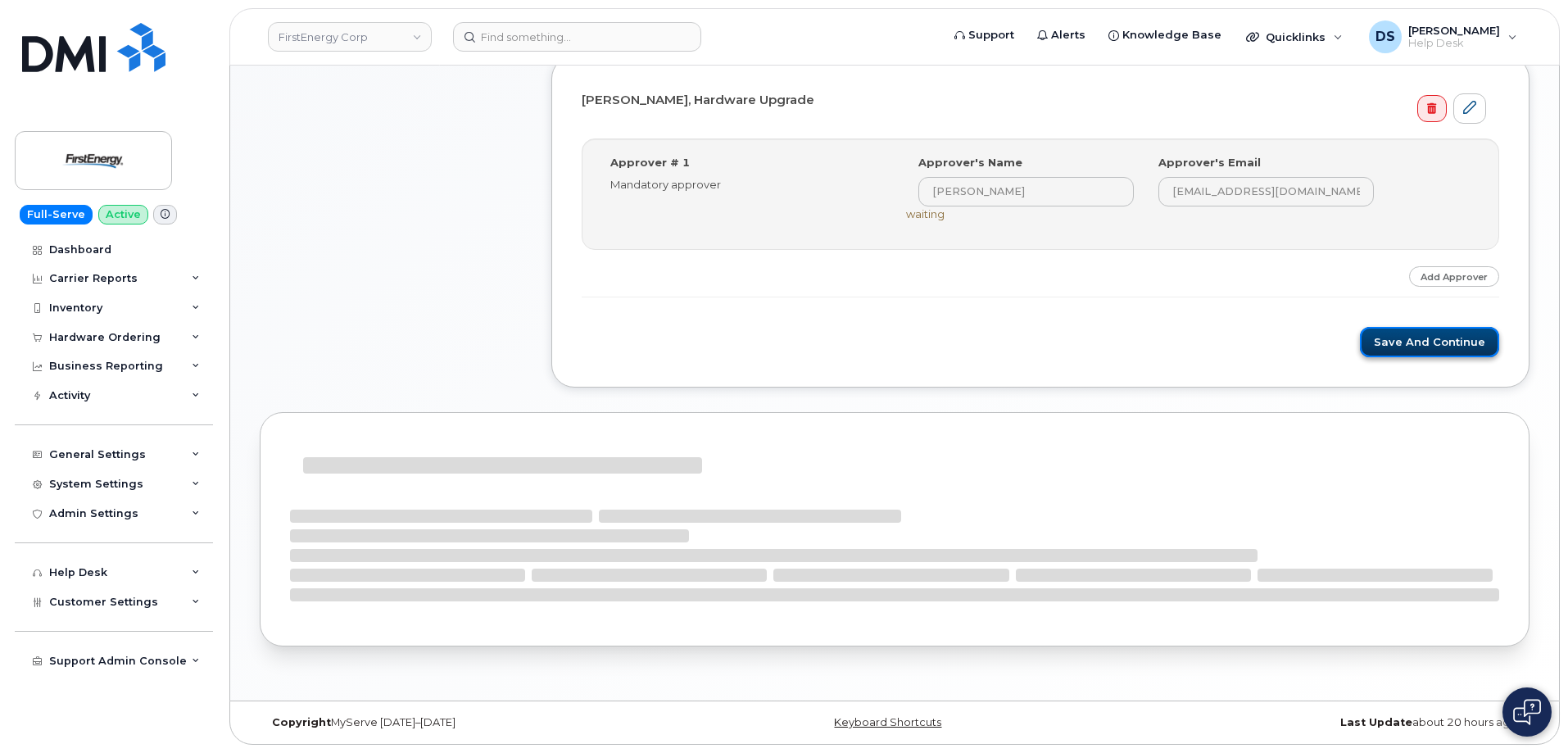
drag, startPoint x: 1424, startPoint y: 333, endPoint x: 1396, endPoint y: 328, distance: 28.4
click at [1423, 333] on button "Save and Continue" at bounding box center [1429, 342] width 139 height 31
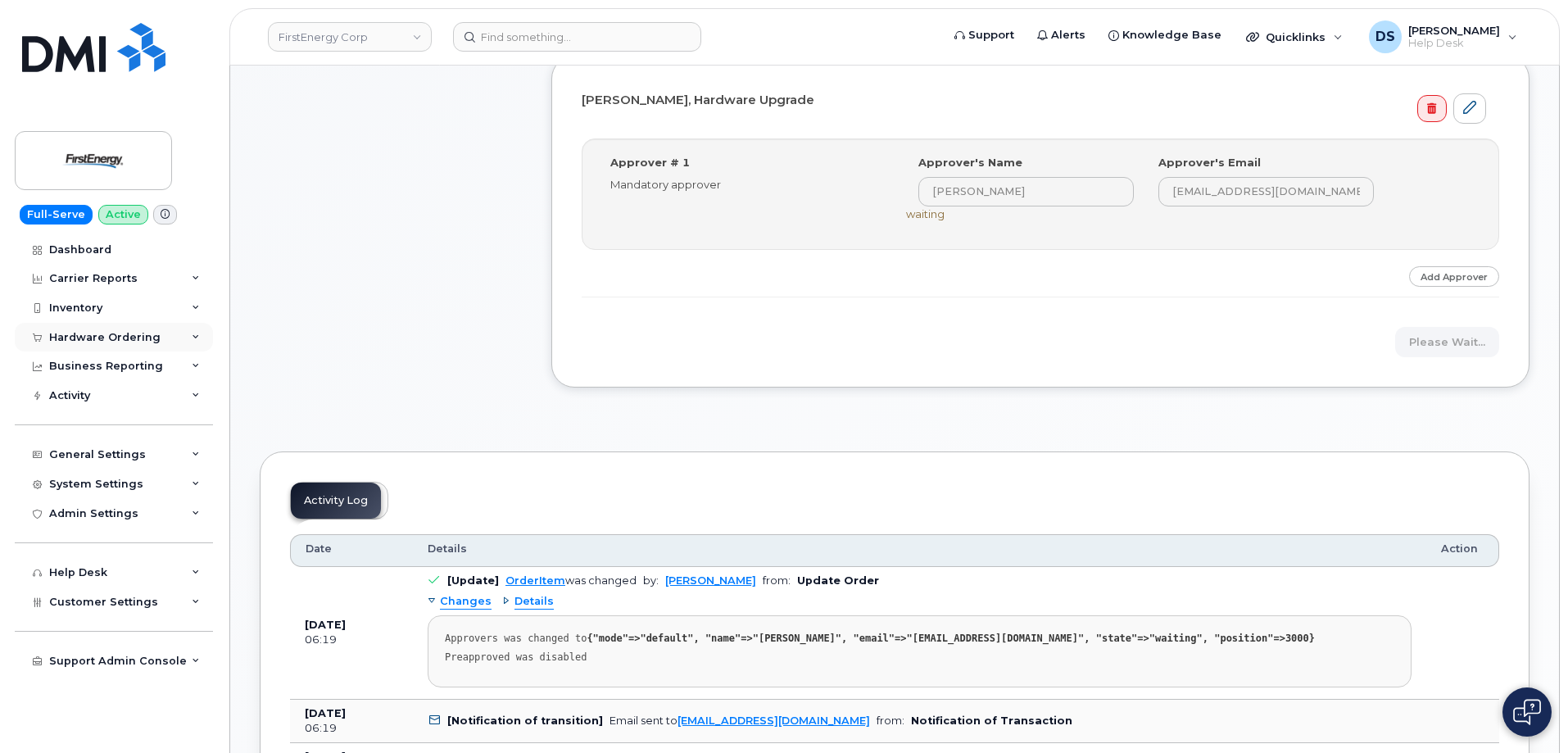
click at [197, 334] on icon at bounding box center [195, 338] width 9 height 9
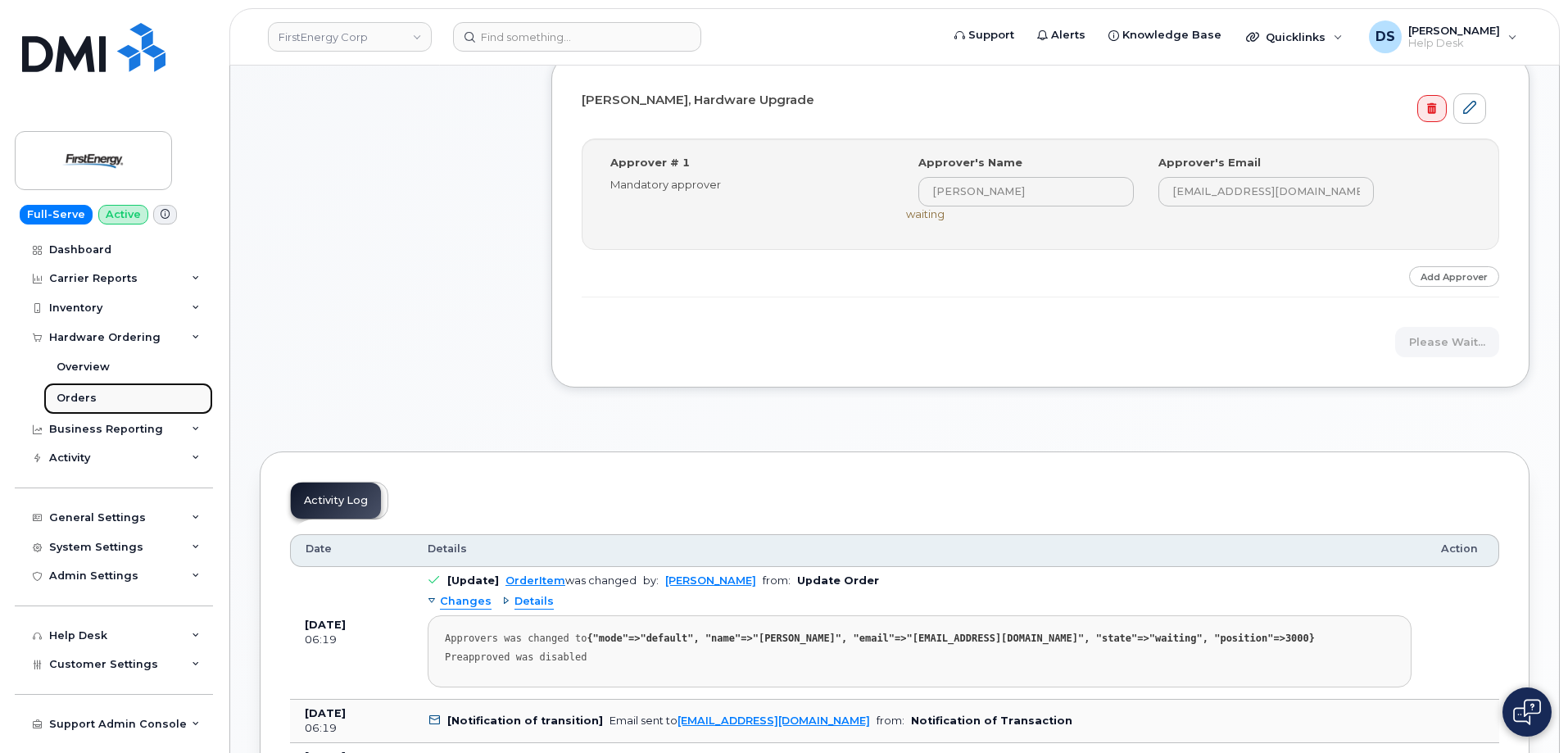
click at [88, 399] on div "Orders" at bounding box center [77, 397] width 40 height 14
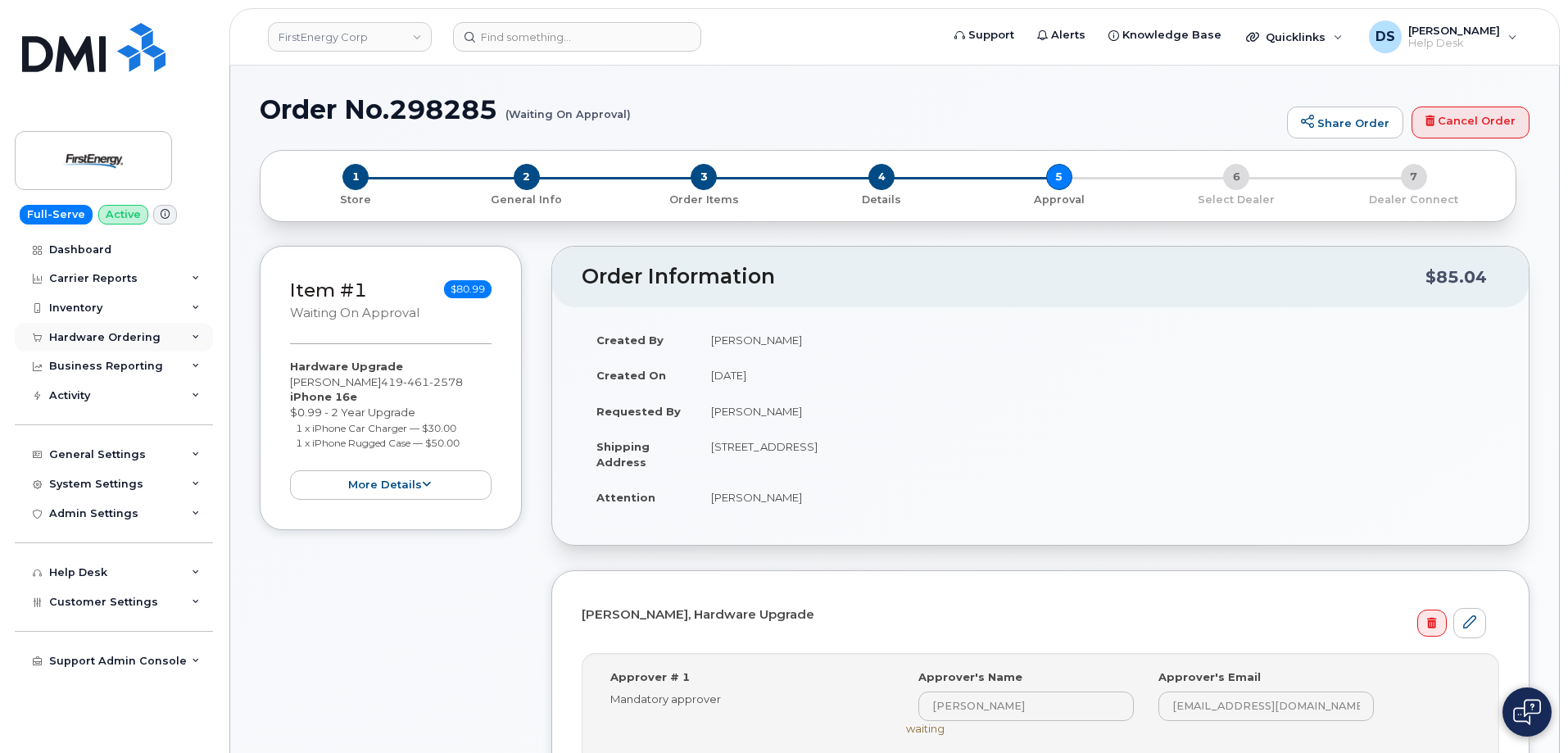
click at [194, 331] on div "Hardware Ordering" at bounding box center [114, 338] width 198 height 30
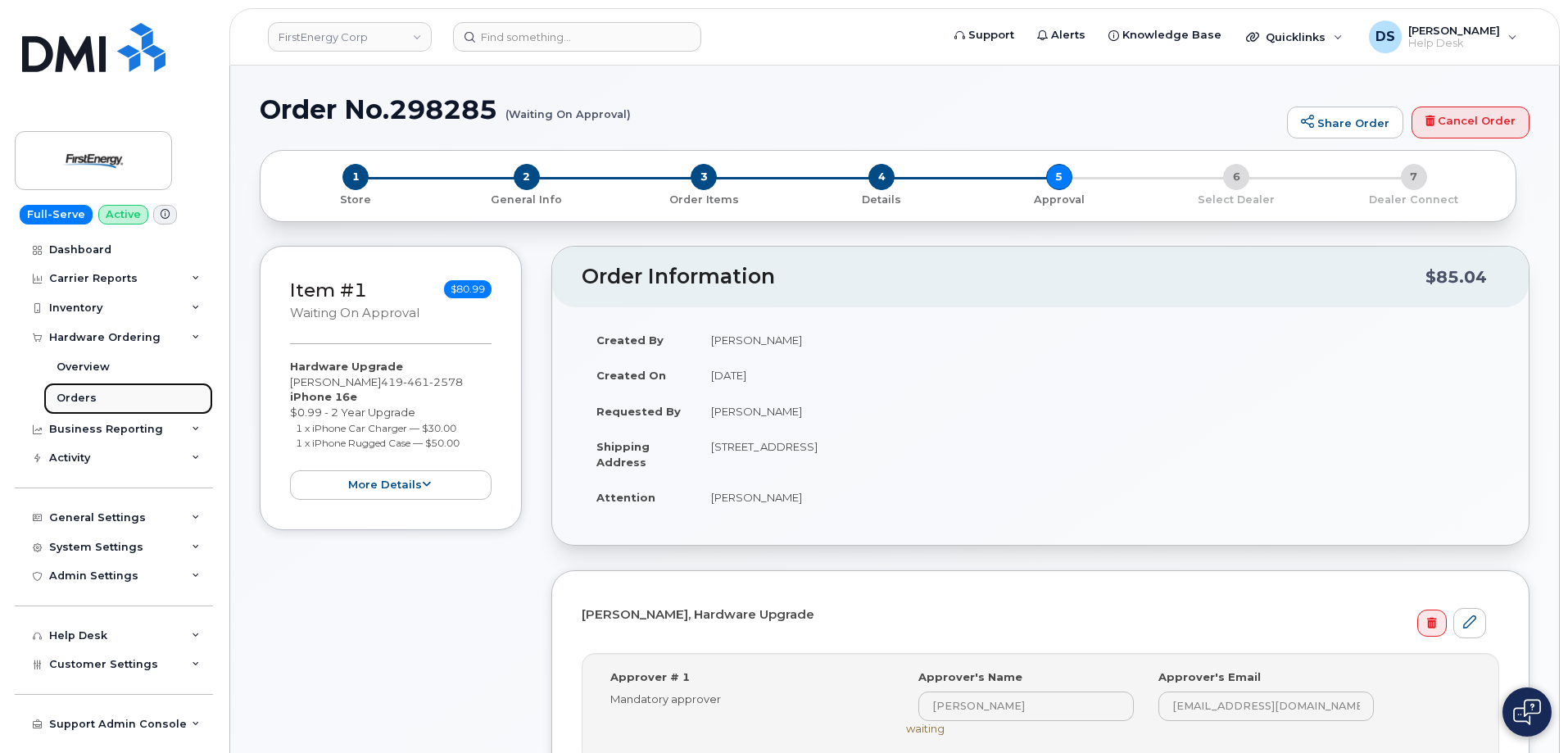
click at [86, 394] on div "Orders" at bounding box center [77, 397] width 40 height 14
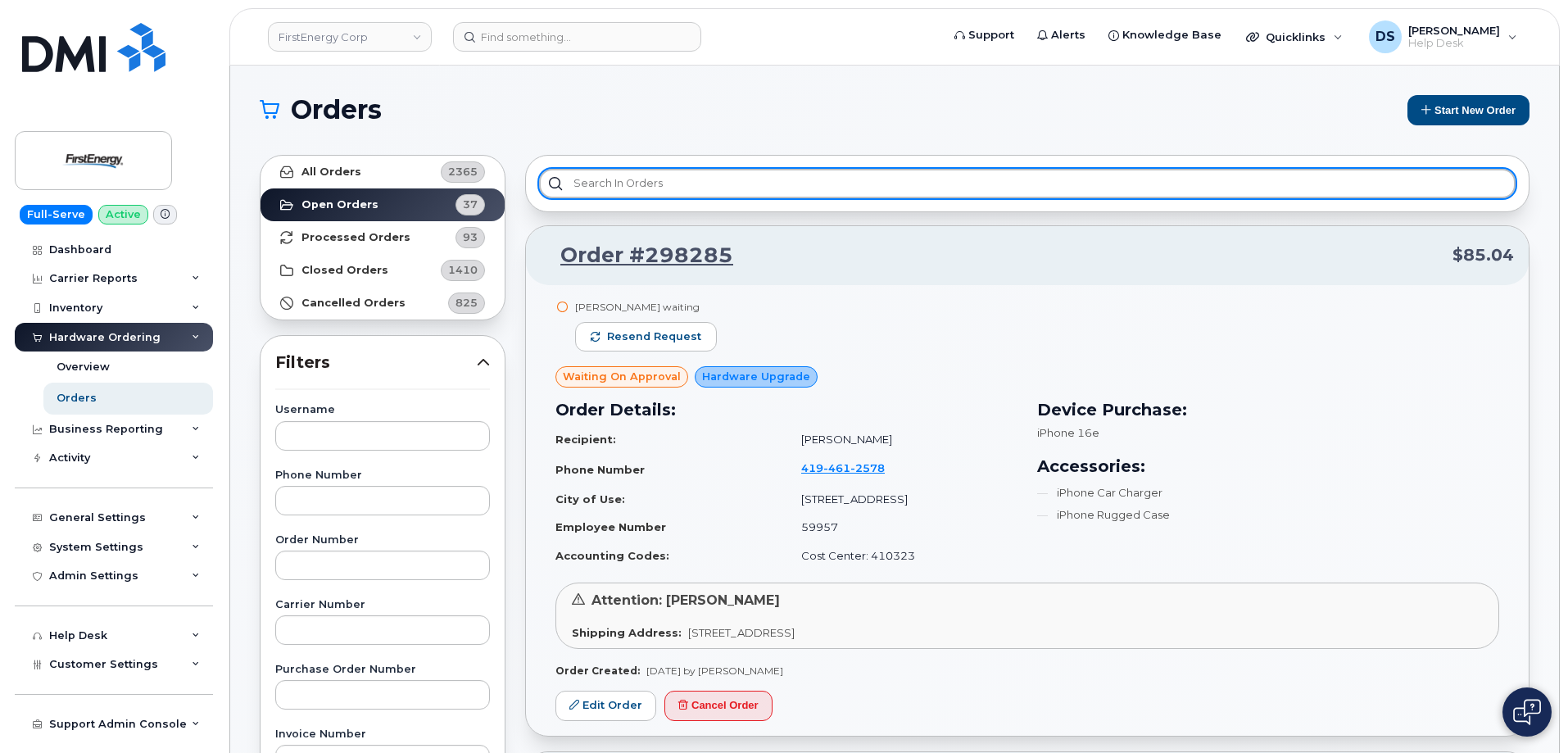
click at [644, 175] on input "text" at bounding box center [1026, 183] width 976 height 30
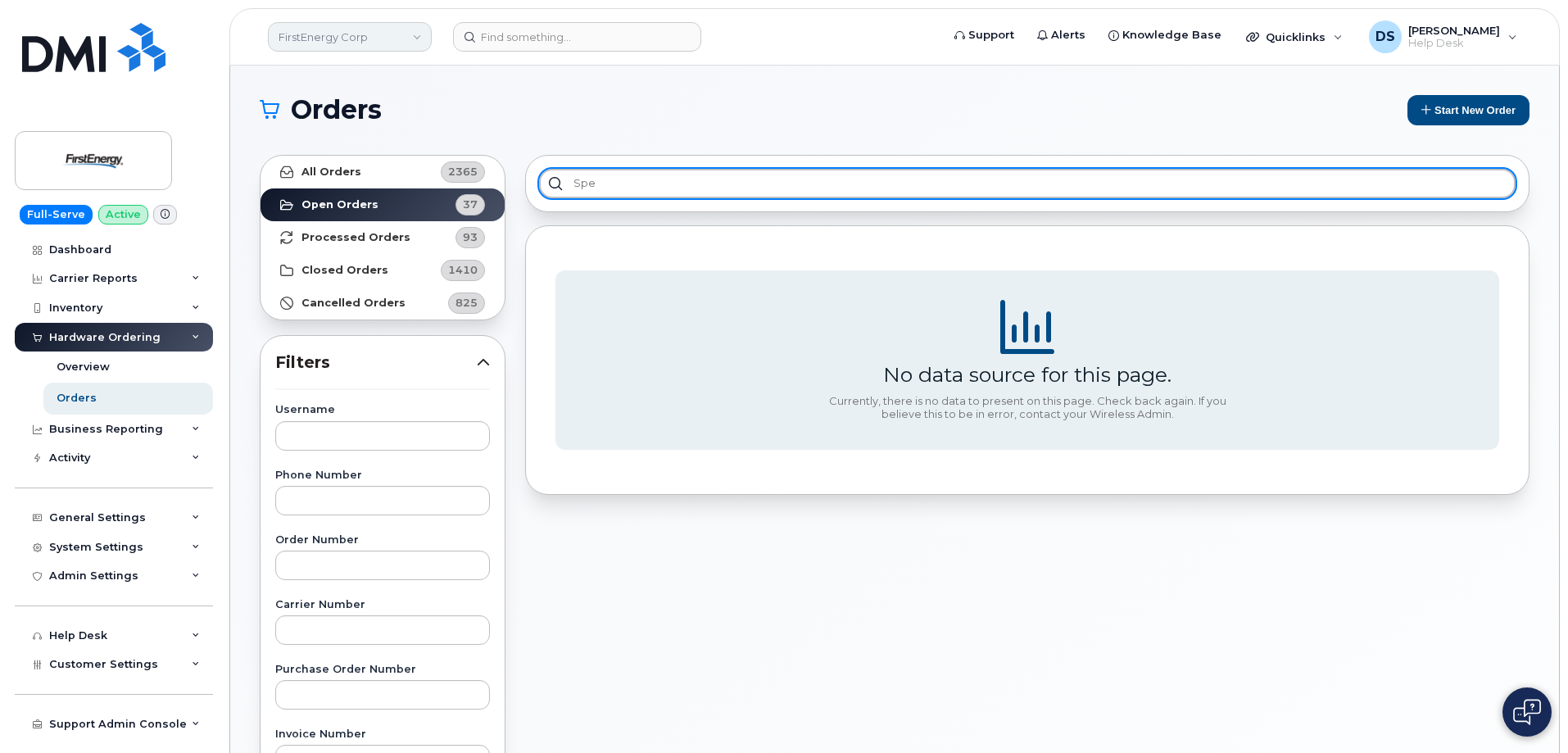
type input "spe"
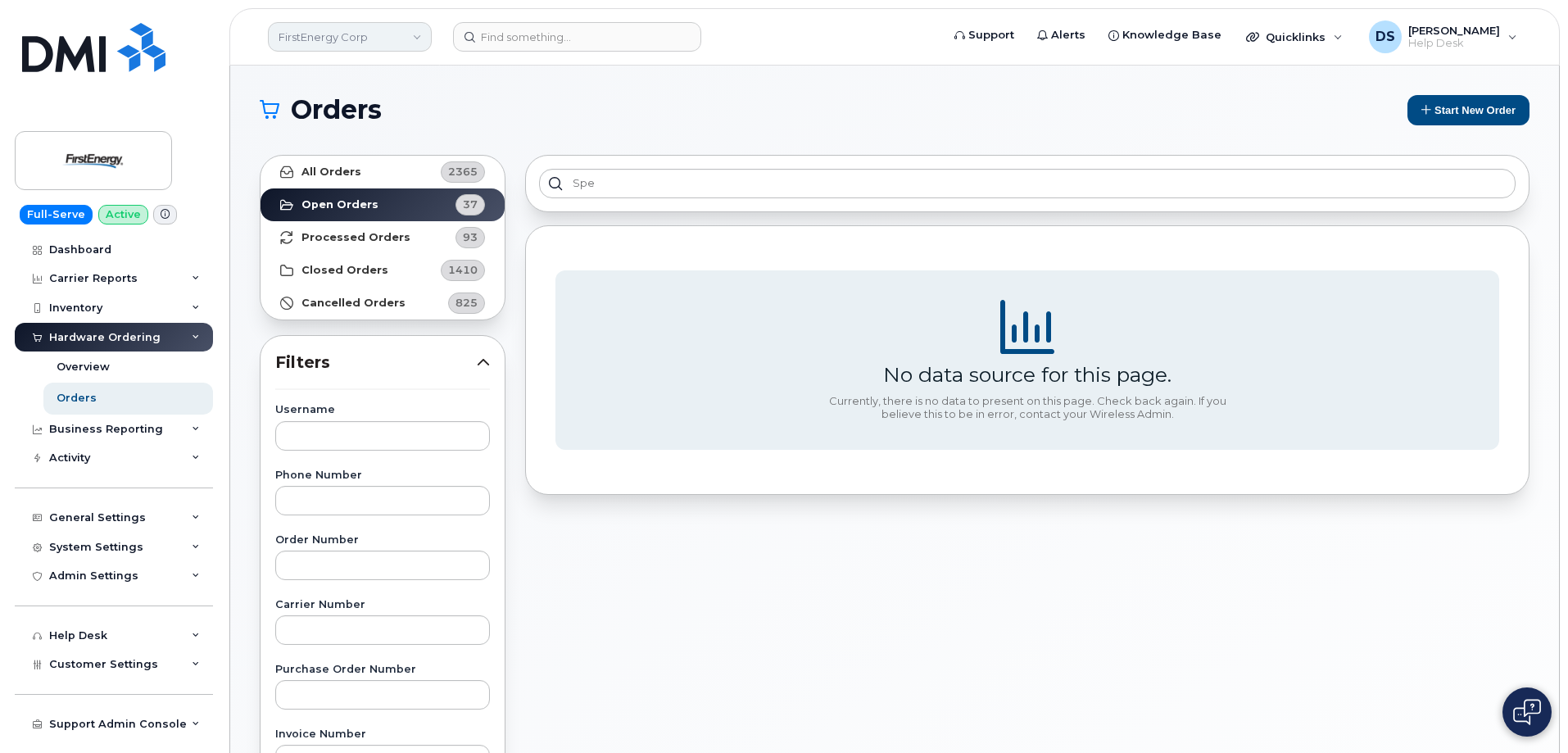
click at [418, 32] on link "FirstEnergy Corp" at bounding box center [349, 37] width 164 height 30
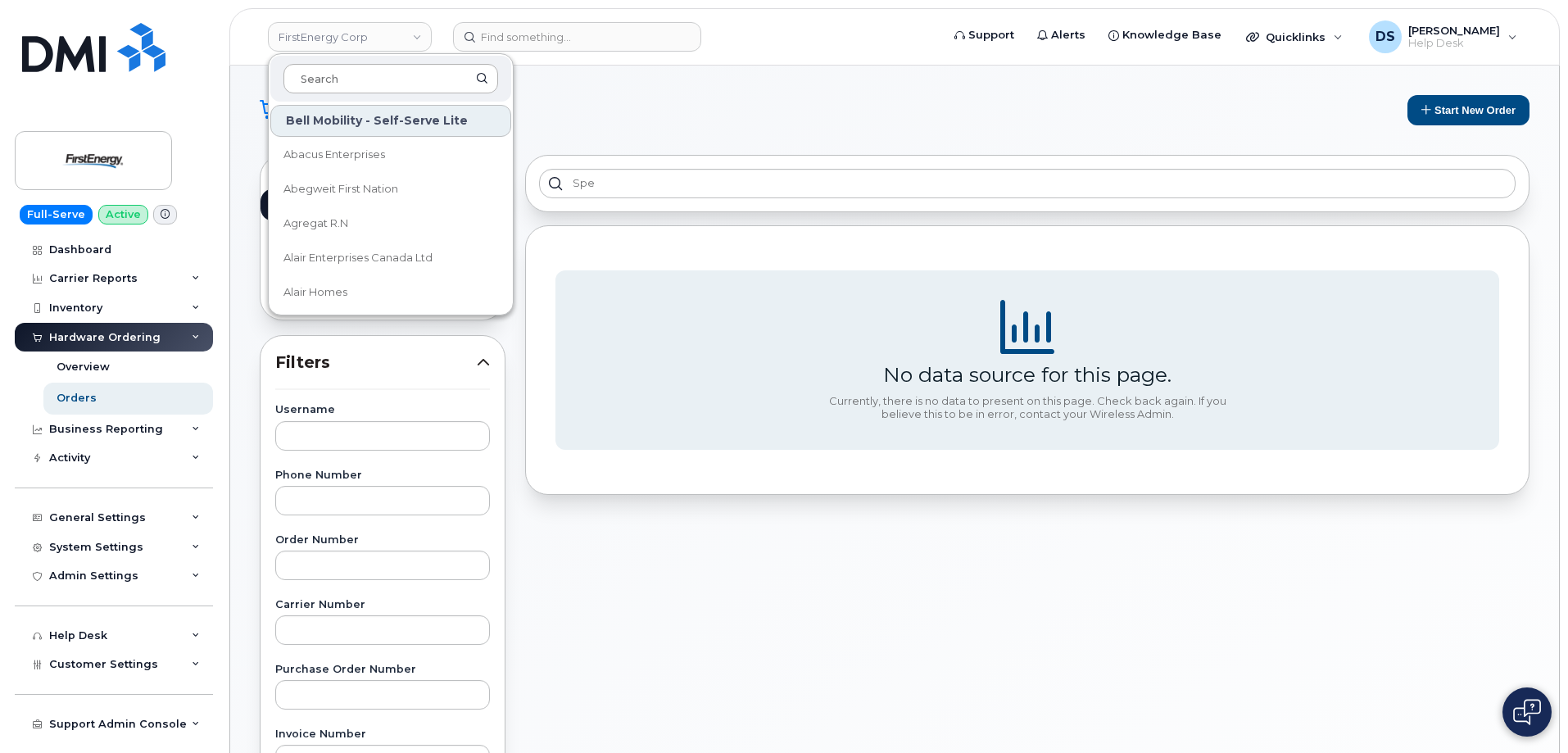
drag, startPoint x: 367, startPoint y: 76, endPoint x: 392, endPoint y: 67, distance: 26.6
click at [372, 69] on input at bounding box center [391, 78] width 215 height 30
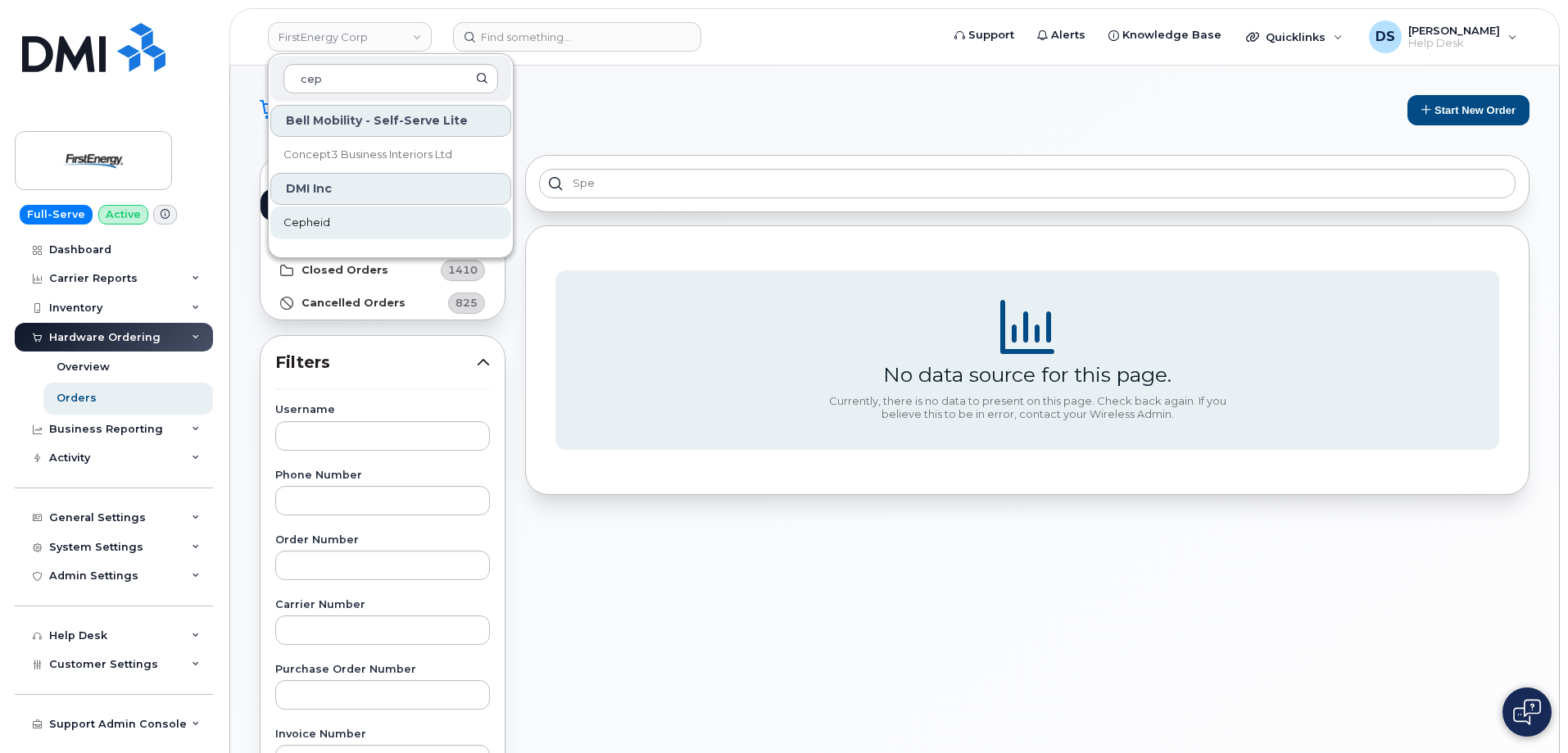
type input "cep"
click at [312, 219] on span "Cepheid" at bounding box center [307, 222] width 47 height 16
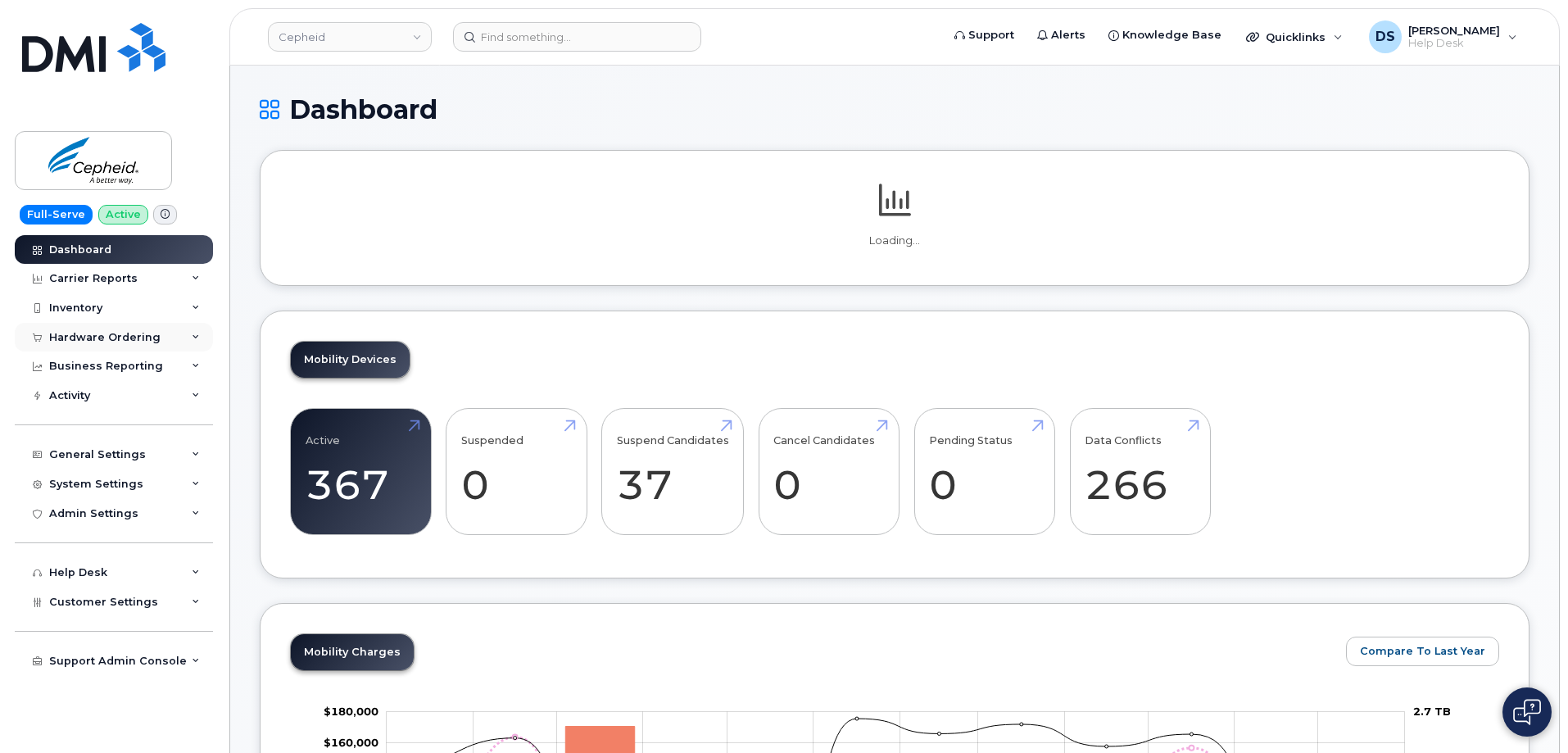
click at [196, 338] on icon at bounding box center [195, 338] width 9 height 9
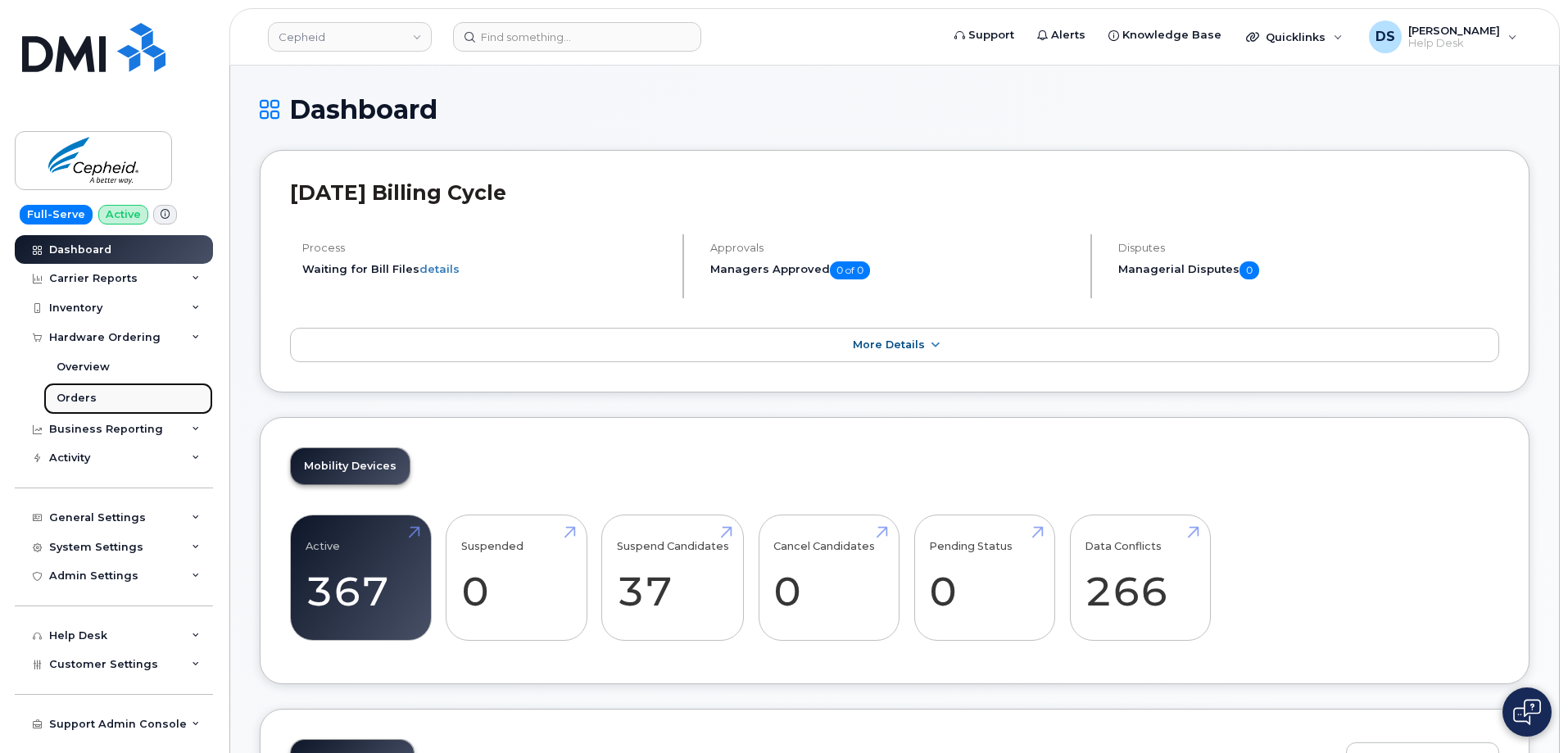
click at [96, 392] on link "Orders" at bounding box center [128, 398] width 169 height 31
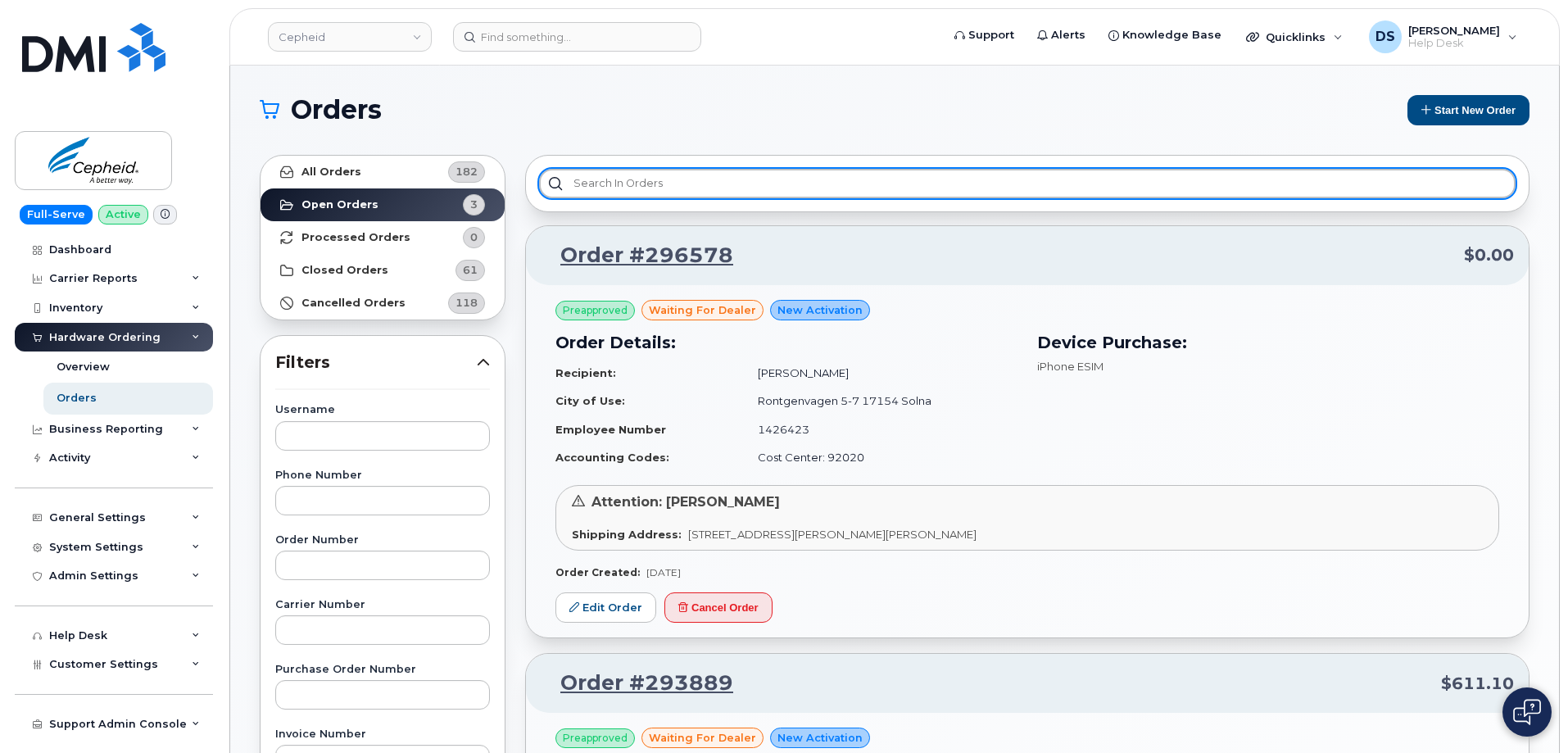
click at [648, 179] on input "text" at bounding box center [1026, 183] width 976 height 30
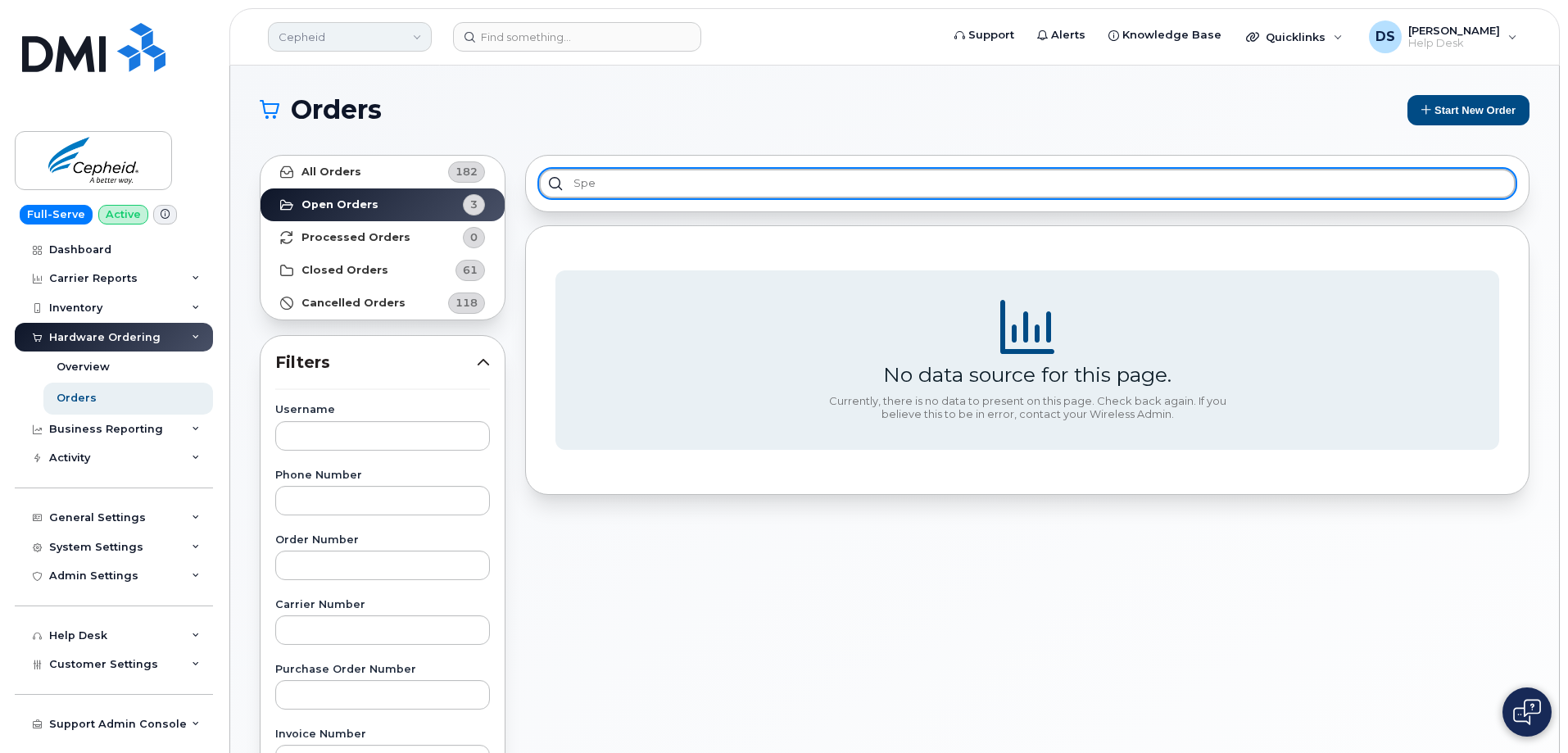
type input "spe"
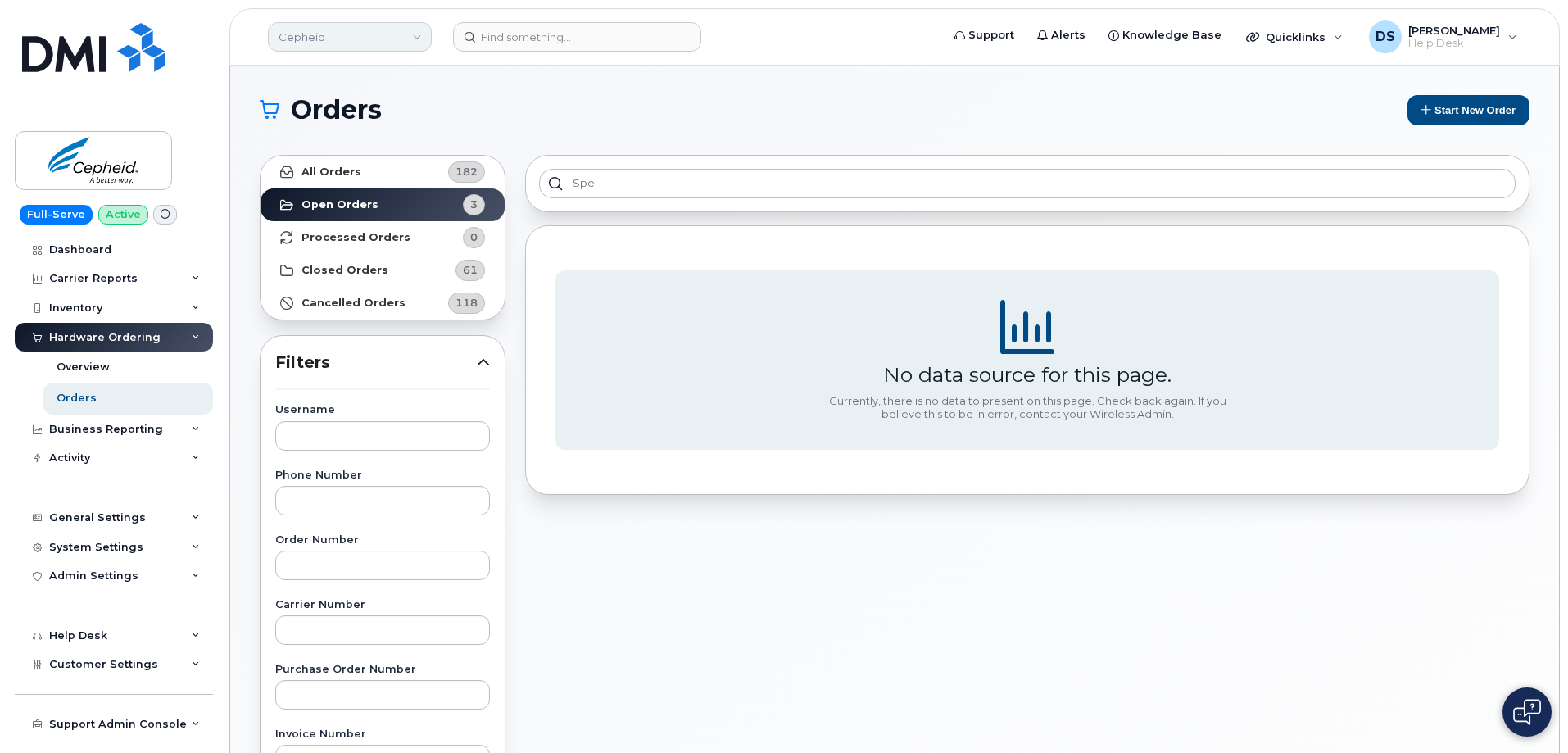
click at [421, 28] on link "Cepheid" at bounding box center [349, 37] width 164 height 30
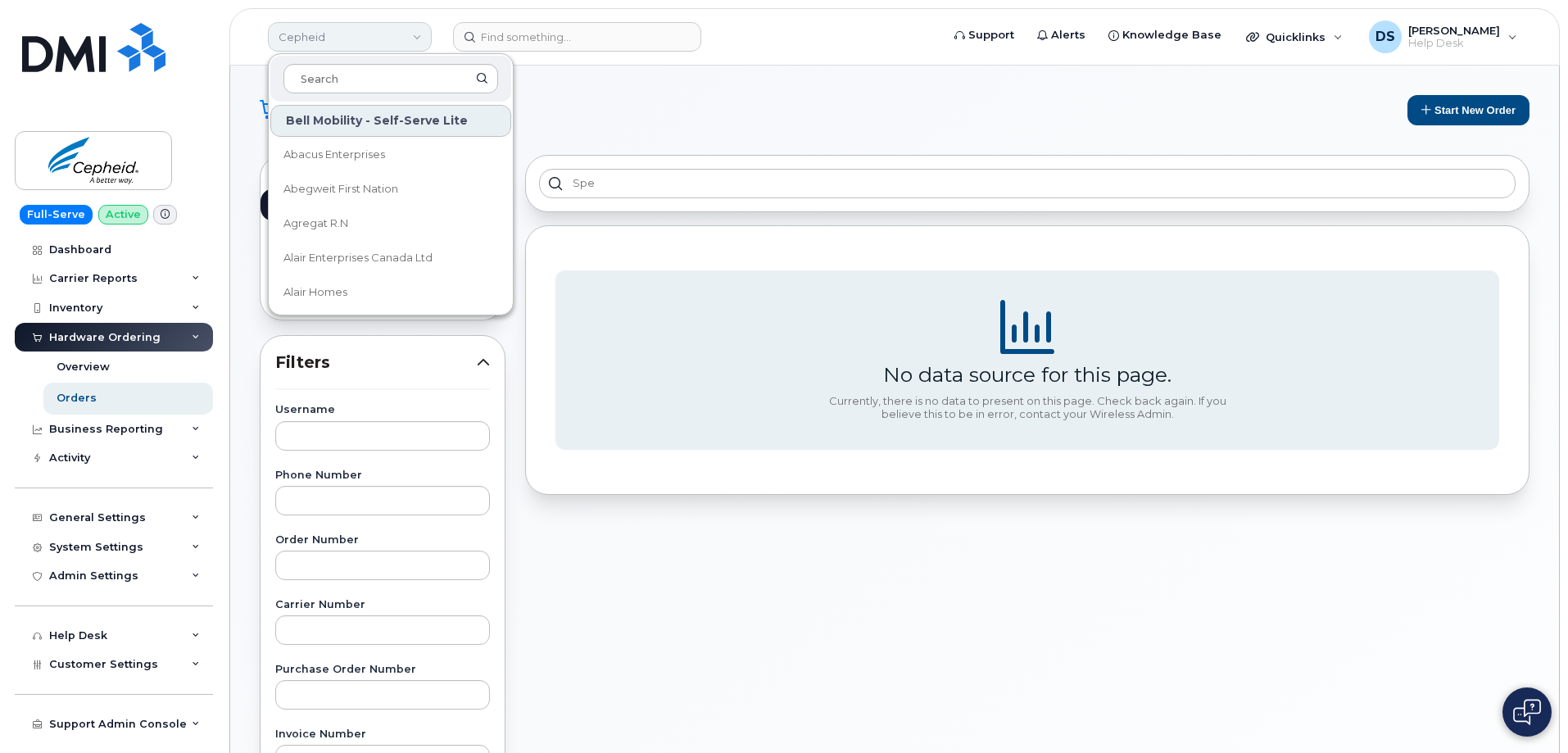
drag, startPoint x: 341, startPoint y: 76, endPoint x: 349, endPoint y: 31, distance: 45.7
click at [343, 70] on input at bounding box center [391, 78] width 215 height 30
